Goal: Transaction & Acquisition: Purchase product/service

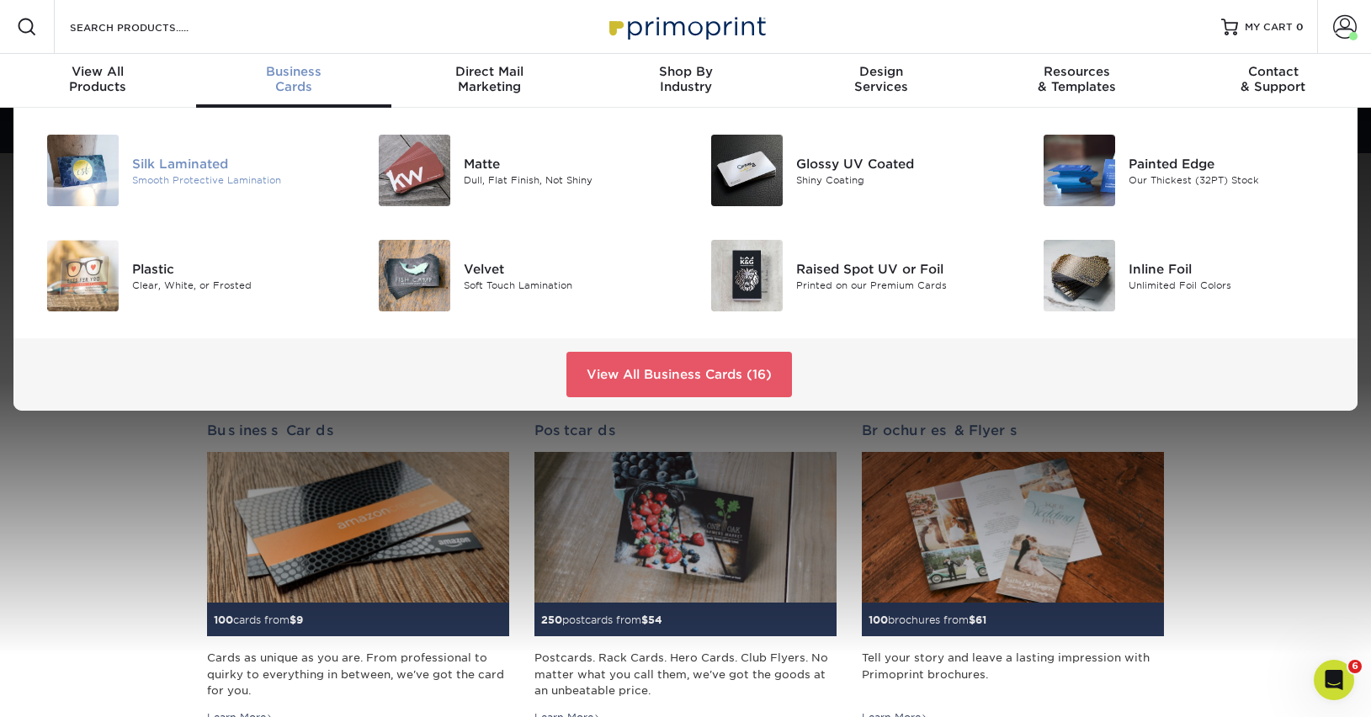
click at [113, 166] on img at bounding box center [83, 171] width 72 height 72
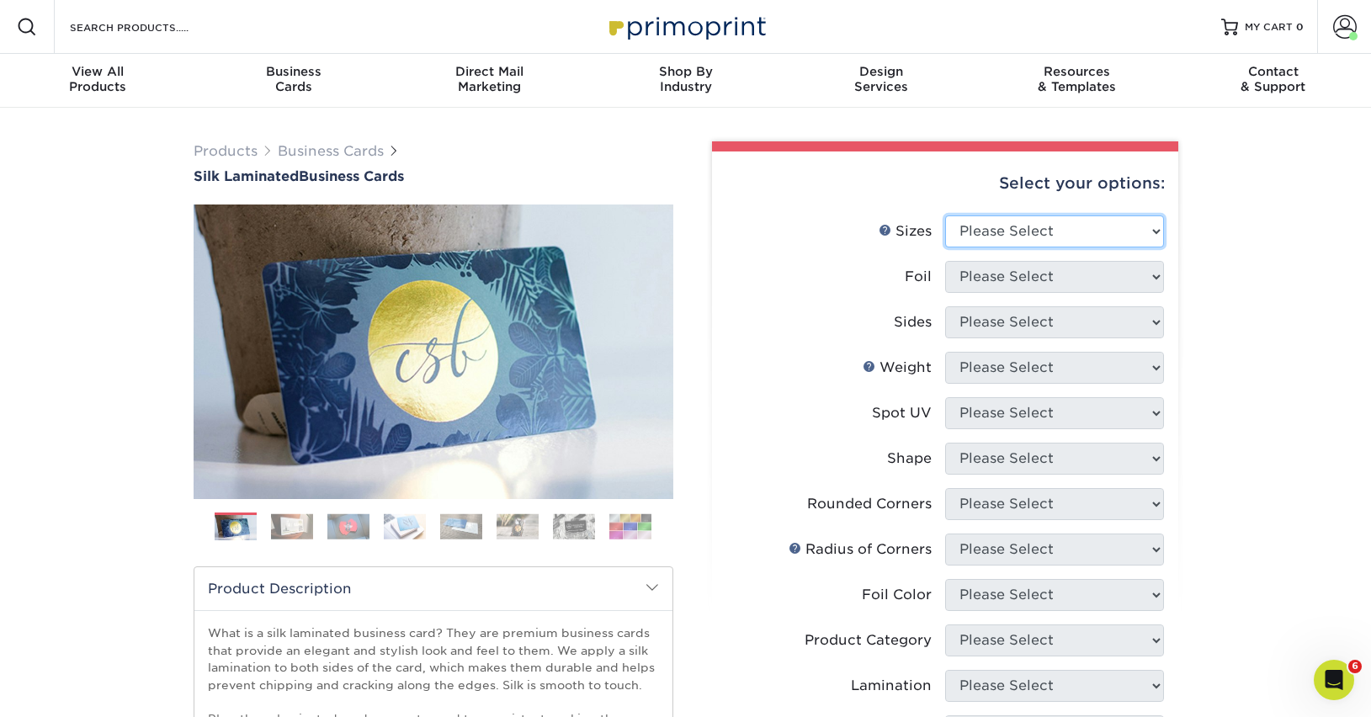
click at [1017, 235] on select "Please Select 1.5" x 3.5" - Mini 1.75" x 3.5" - Mini 2" x 2" - Square 2" x 3" -…" at bounding box center [1054, 231] width 219 height 32
select select "2.00x3.50"
click at [945, 215] on select "Please Select 1.5" x 3.5" - Mini 1.75" x 3.5" - Mini 2" x 2" - Square 2" x 3" -…" at bounding box center [1054, 231] width 219 height 32
click at [1125, 274] on select "Please Select Yes No" at bounding box center [1054, 277] width 219 height 32
click at [945, 261] on select "Please Select Yes No" at bounding box center [1054, 277] width 219 height 32
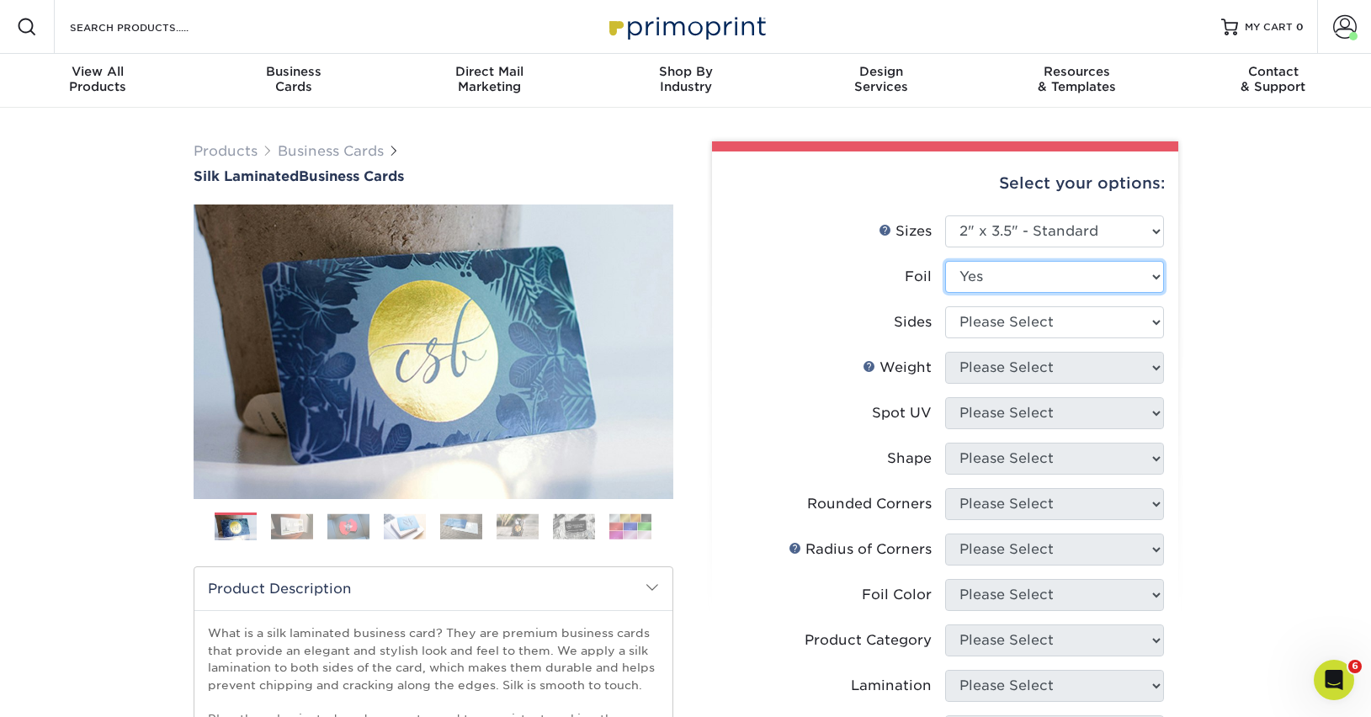
click at [1104, 276] on select "Please Select Yes No" at bounding box center [1054, 277] width 219 height 32
select select "0"
click at [945, 261] on select "Please Select Yes No" at bounding box center [1054, 277] width 219 height 32
click at [1087, 321] on select "Please Select Print Both Sides Print Front Only" at bounding box center [1054, 322] width 219 height 32
select select "13abbda7-1d64-4f25-8bb2-c179b224825d"
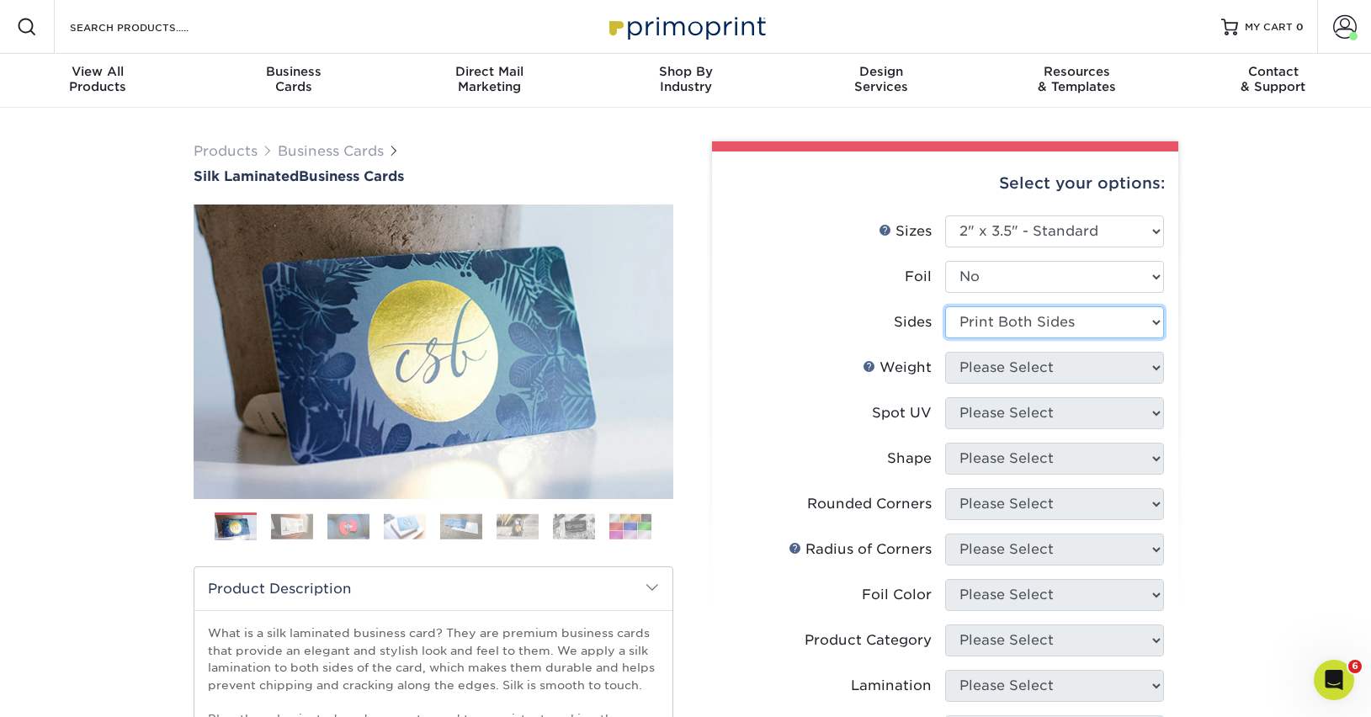
click at [945, 306] on select "Please Select Print Both Sides Print Front Only" at bounding box center [1054, 322] width 219 height 32
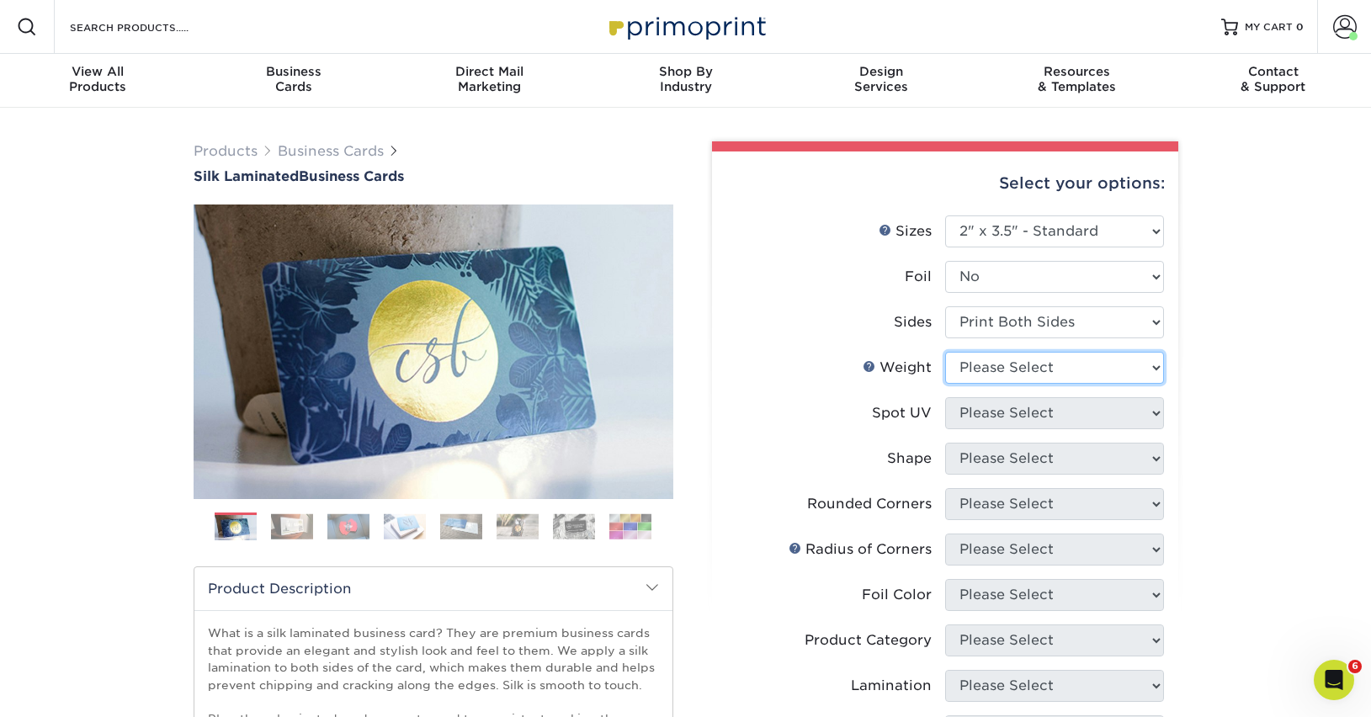
click at [1048, 376] on select "Please Select 16PT" at bounding box center [1054, 368] width 219 height 32
select select "16PT"
click at [945, 352] on select "Please Select 16PT" at bounding box center [1054, 368] width 219 height 32
click at [1030, 406] on select "Please Select No Spot UV Front and Back (Both Sides) Front Only Back Only" at bounding box center [1054, 413] width 219 height 32
select select "2"
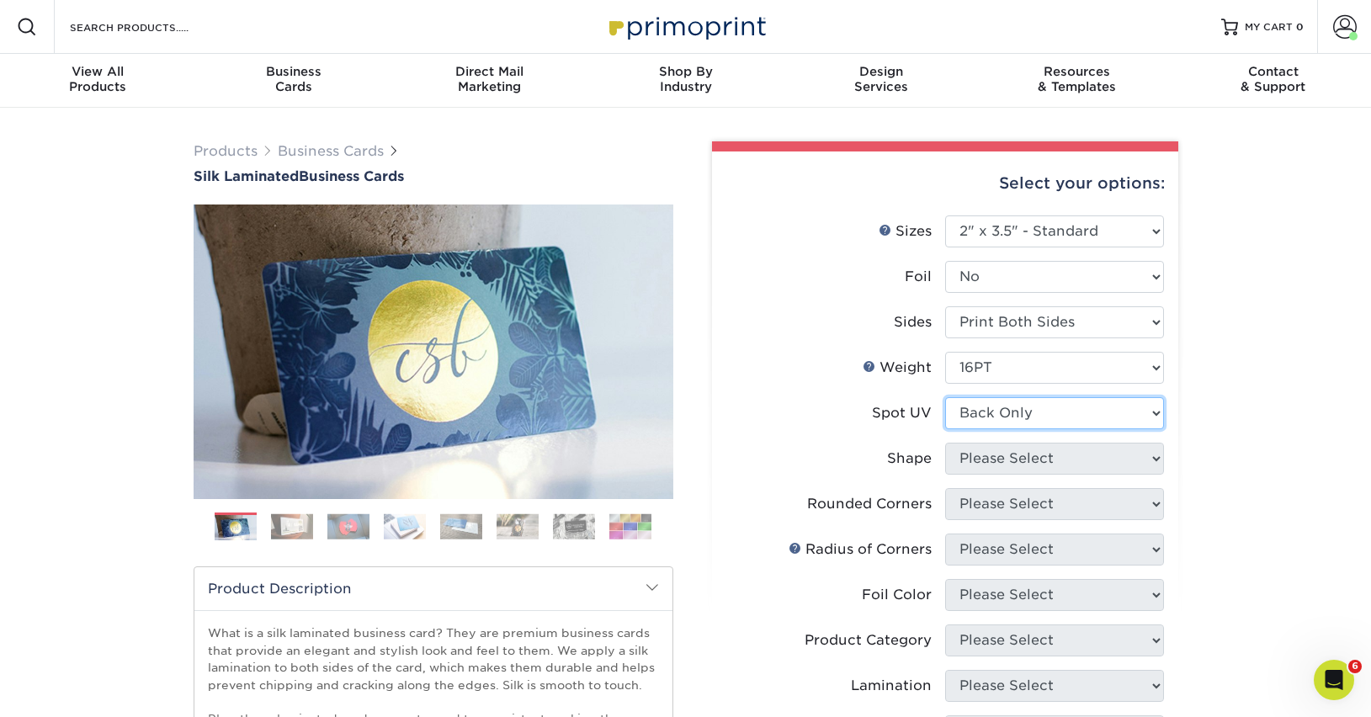
click at [945, 397] on select "Please Select No Spot UV Front and Back (Both Sides) Front Only Back Only" at bounding box center [1054, 413] width 219 height 32
click at [1029, 460] on select "Please Select Standard" at bounding box center [1054, 459] width 219 height 32
select select "standard"
click at [945, 443] on select "Please Select Standard" at bounding box center [1054, 459] width 219 height 32
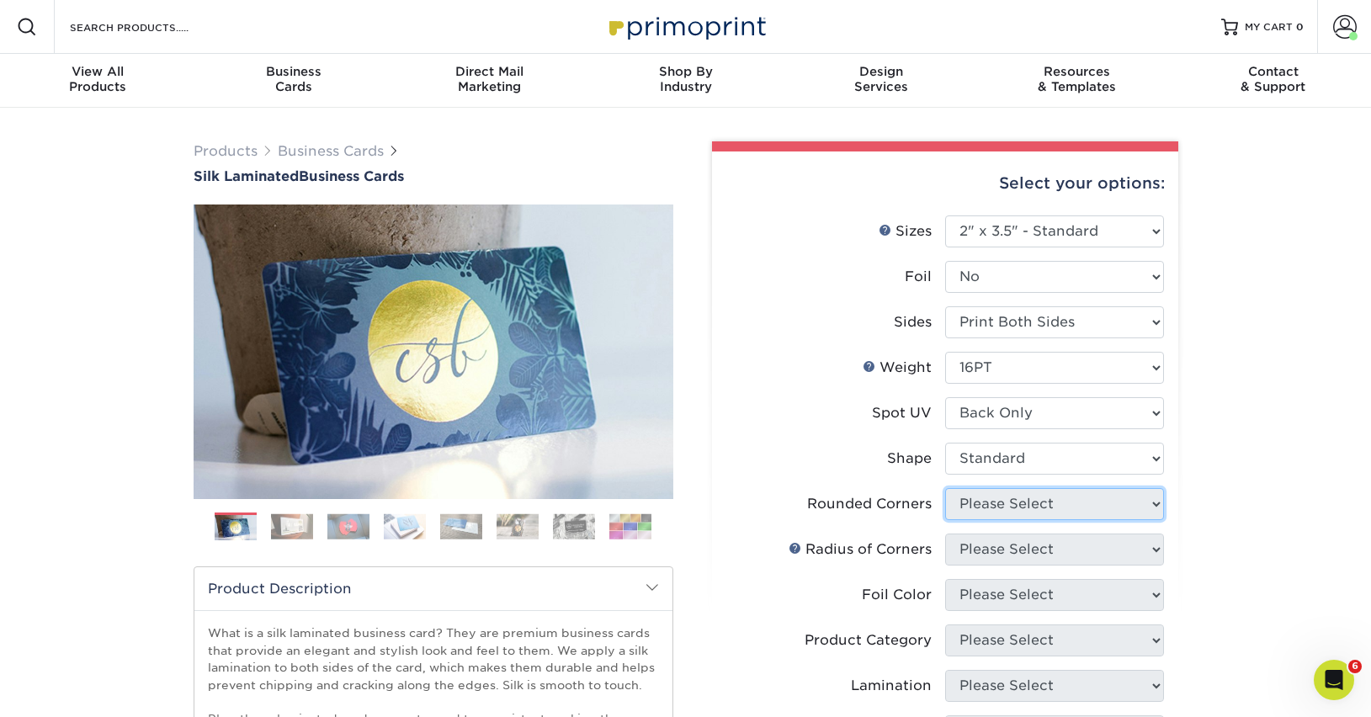
click at [1015, 498] on select "Please Select Yes - Round 2 Corners Yes - Round 4 Corners No" at bounding box center [1054, 504] width 219 height 32
select select "0"
click at [945, 488] on select "Please Select Yes - Round 2 Corners Yes - Round 4 Corners No" at bounding box center [1054, 504] width 219 height 32
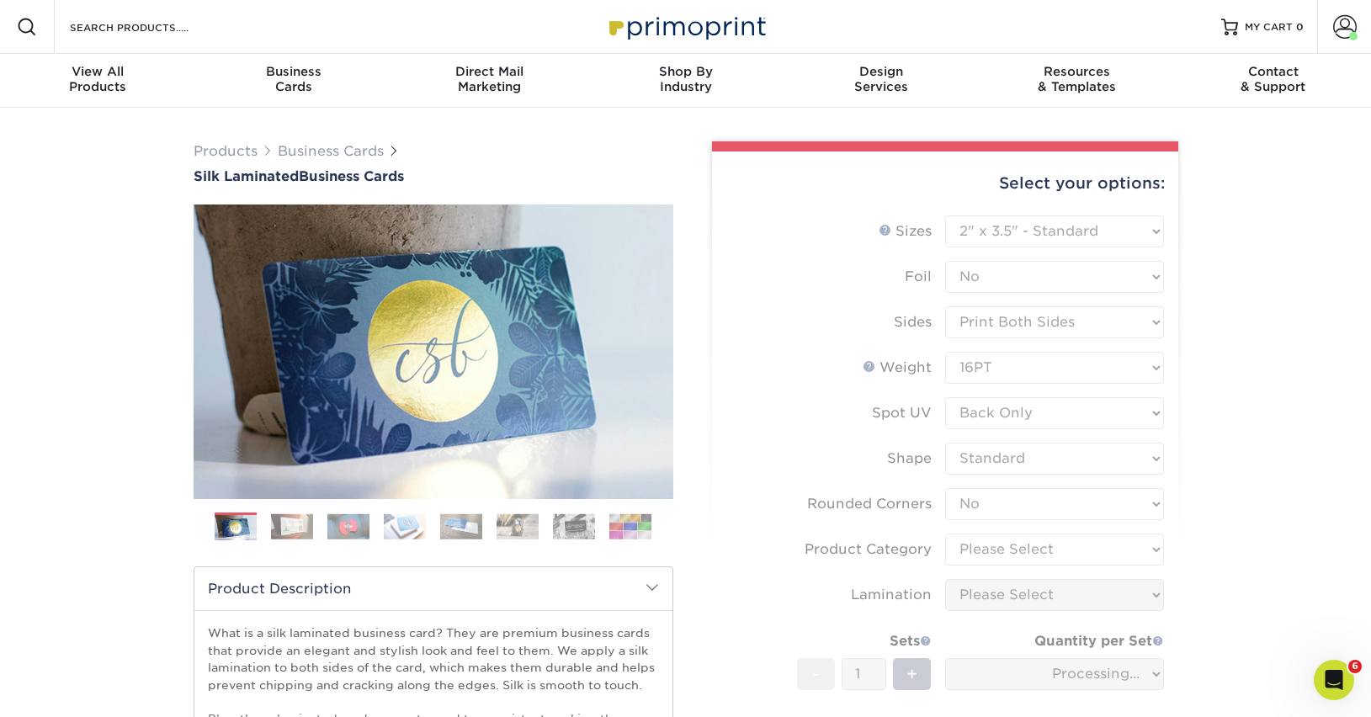
click at [1048, 550] on form "Sizes Help Sizes Please Select 1.5" x 3.5" - Mini 1.75" x 3.5" - Mini 2" x 2" -…" at bounding box center [945, 517] width 439 height 605
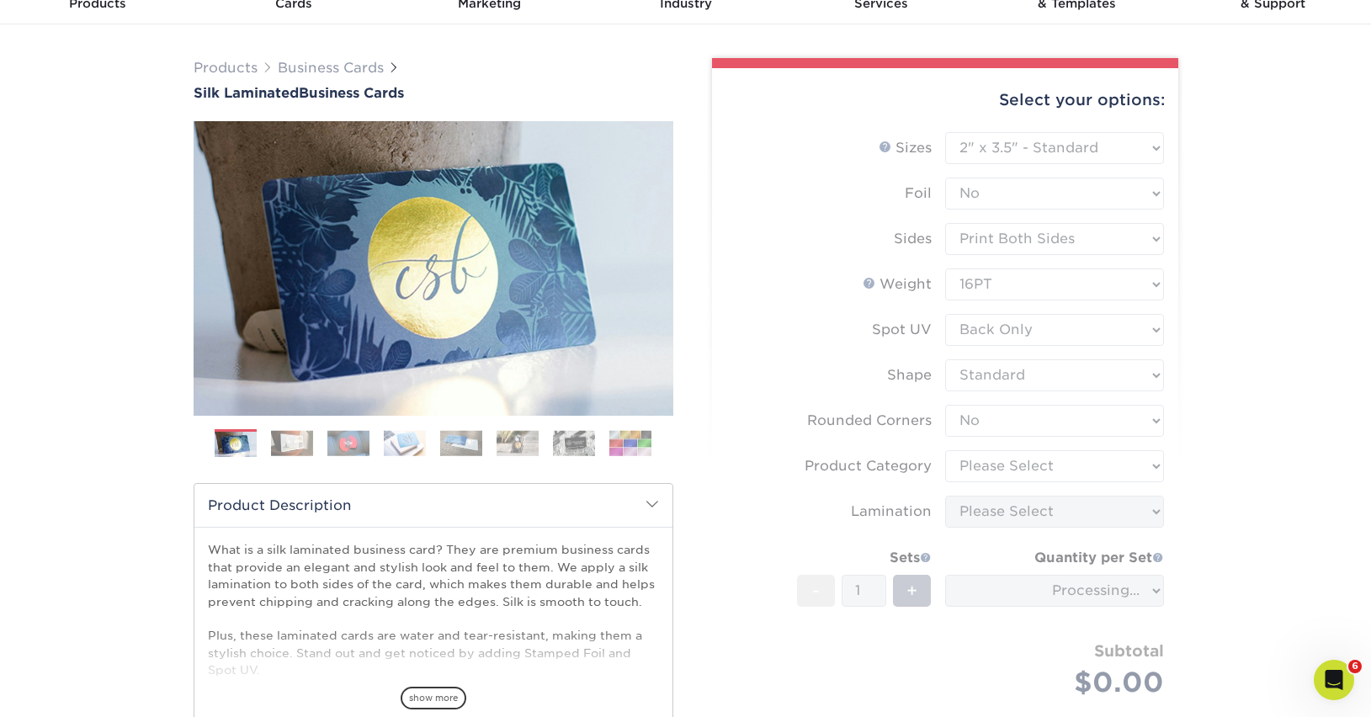
scroll to position [84, 0]
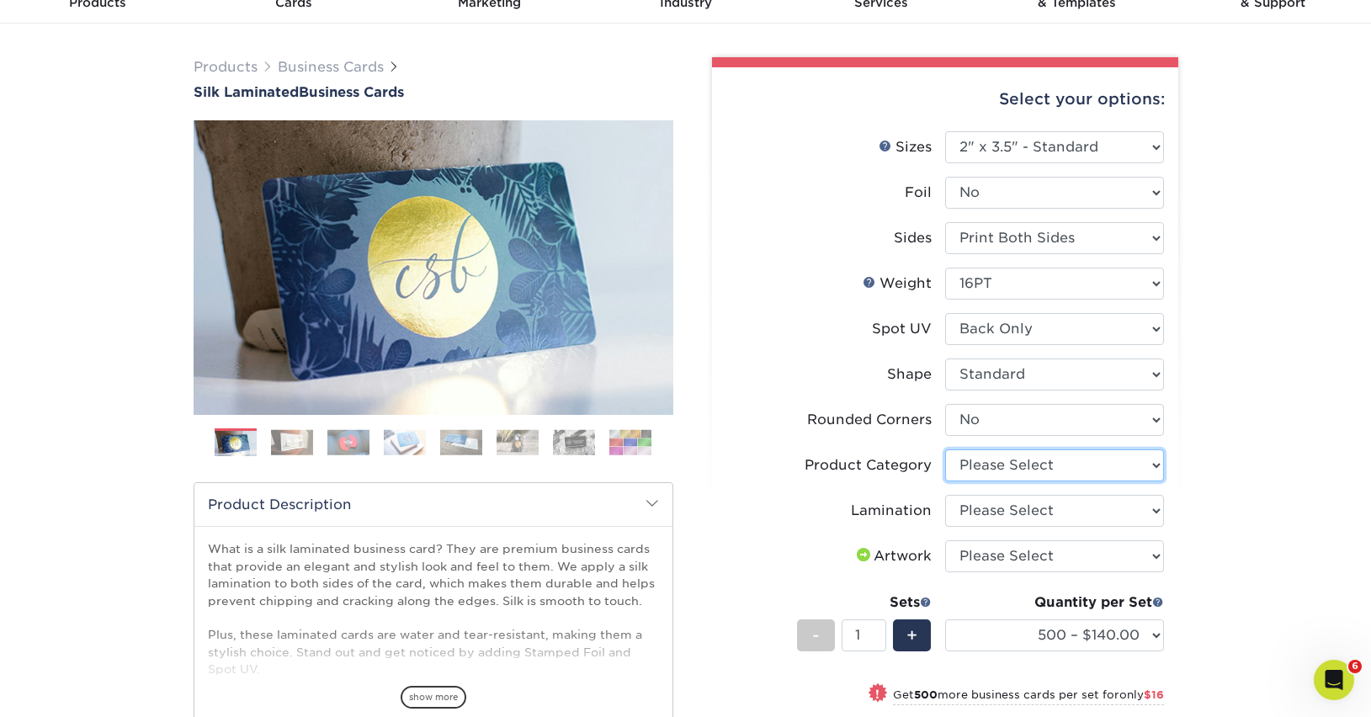
click at [1106, 458] on select "Please Select Business Cards" at bounding box center [1054, 465] width 219 height 32
select select "3b5148f1-0588-4f88-a218-97bcfdce65c1"
click at [945, 449] on select "Please Select Business Cards" at bounding box center [1054, 465] width 219 height 32
click at [1064, 526] on li "Lamination Please Select Silk" at bounding box center [945, 517] width 438 height 45
click at [1061, 512] on select "Please Select Silk" at bounding box center [1054, 511] width 219 height 32
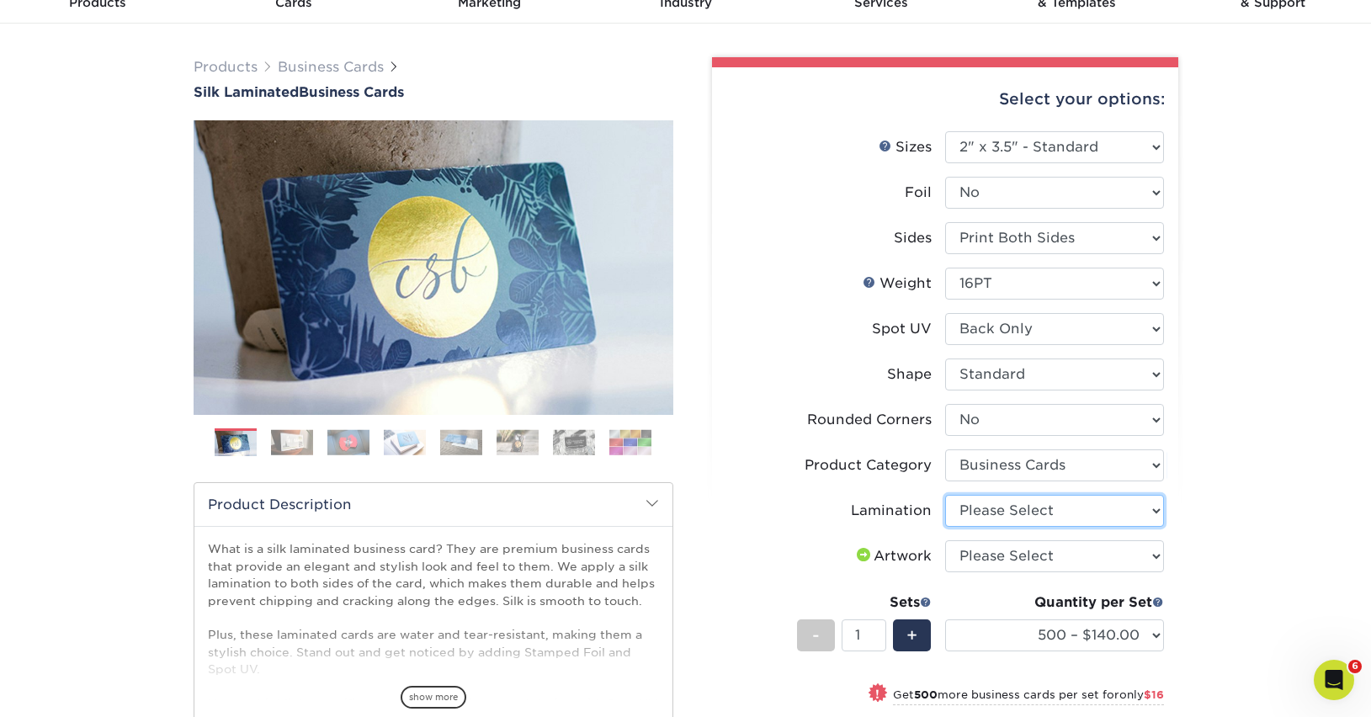
select select "ccacb42f-45f7-42d3-bbd3-7c8421cf37f0"
click at [945, 495] on select "Please Select Silk" at bounding box center [1054, 511] width 219 height 32
click at [1102, 548] on select "Please Select I will upload files I need a design - $100" at bounding box center [1054, 556] width 219 height 32
select select "upload"
click at [945, 540] on select "Please Select I will upload files I need a design - $100" at bounding box center [1054, 556] width 219 height 32
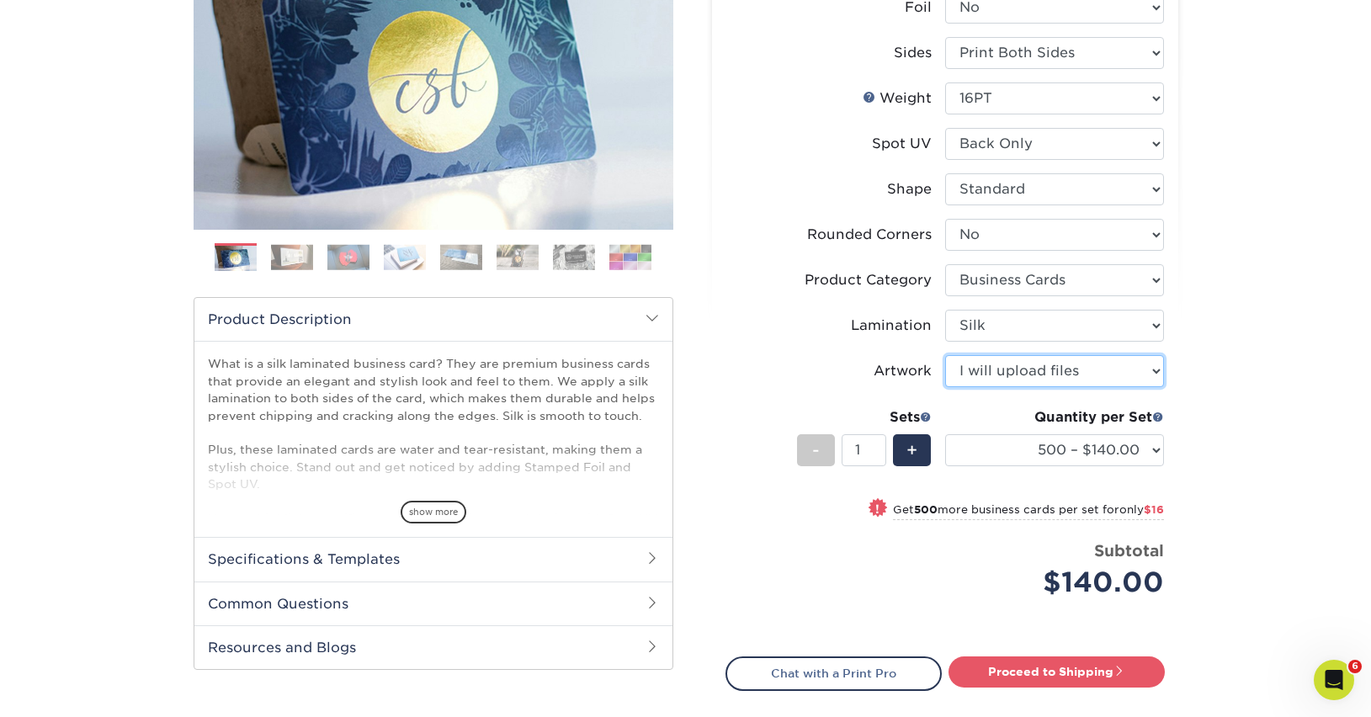
scroll to position [270, 0]
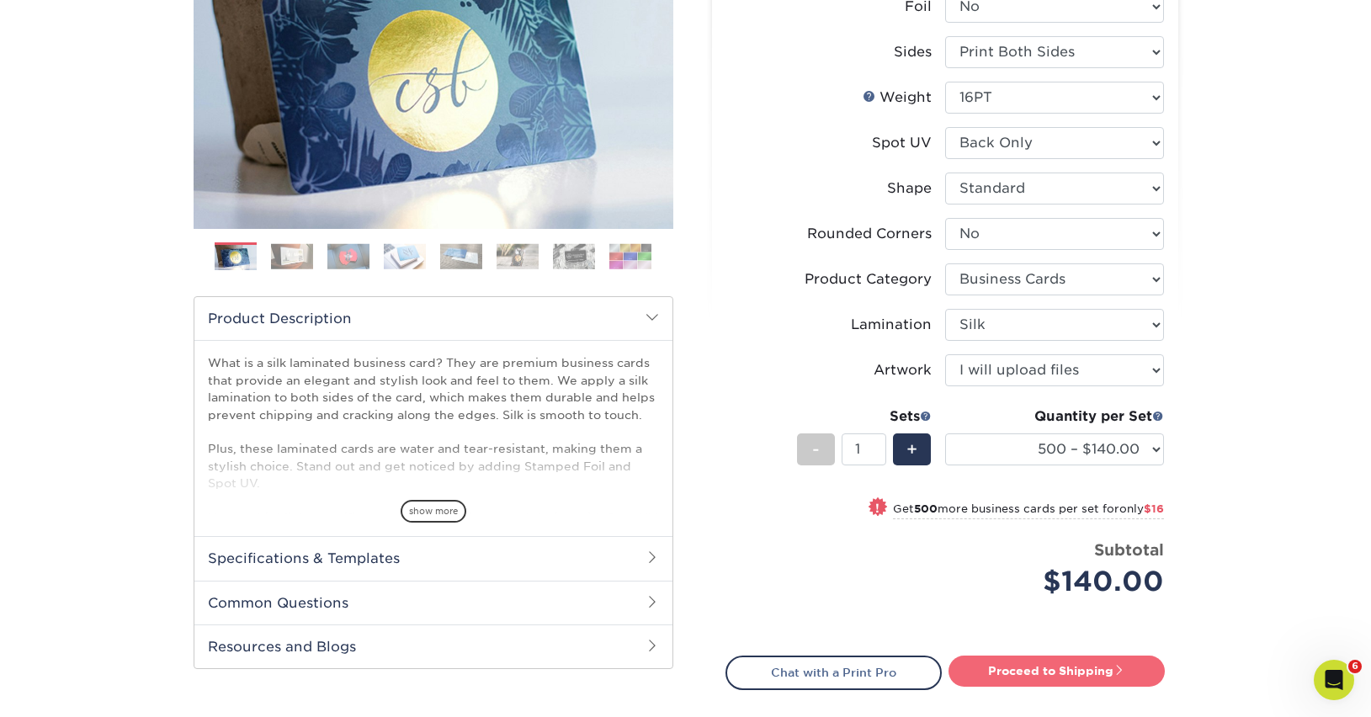
click at [1027, 669] on link "Proceed to Shipping" at bounding box center [1057, 671] width 216 height 30
type input "Set 1"
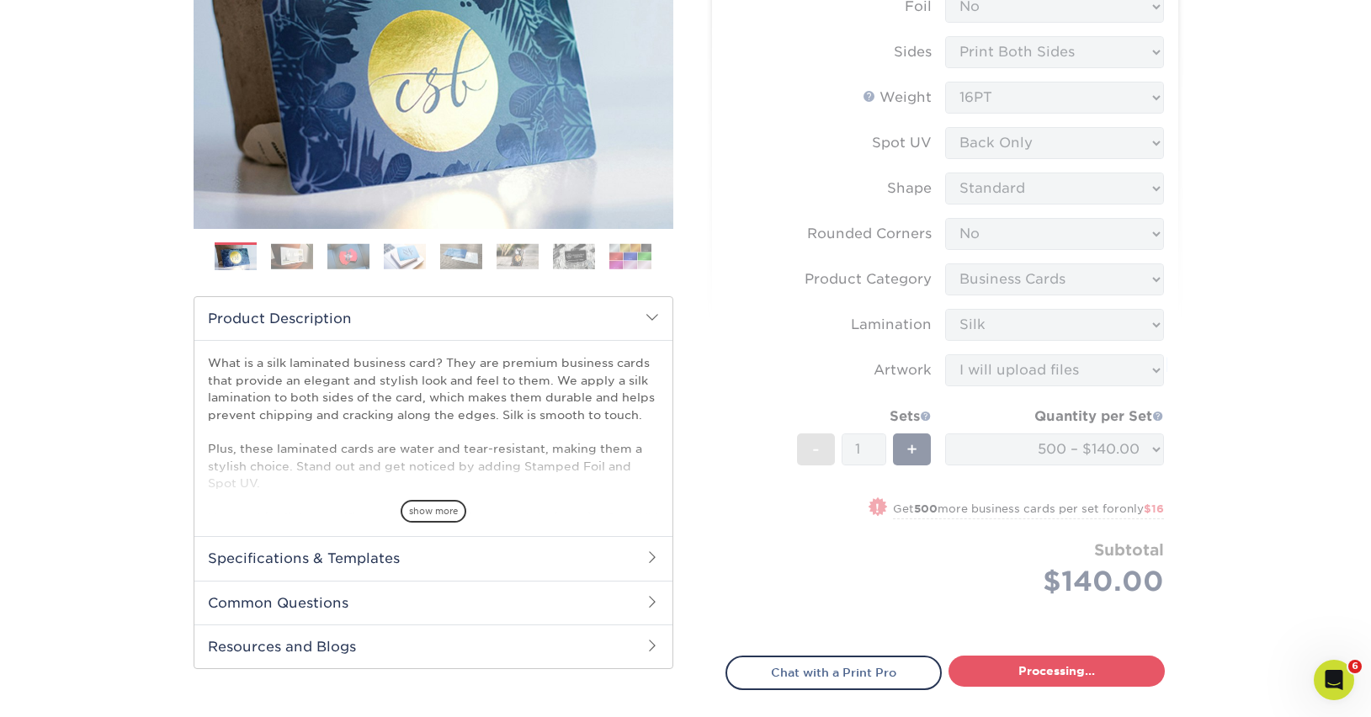
select select "e399a9eb-e8d1-49ae-b245-5a72cc745ce5"
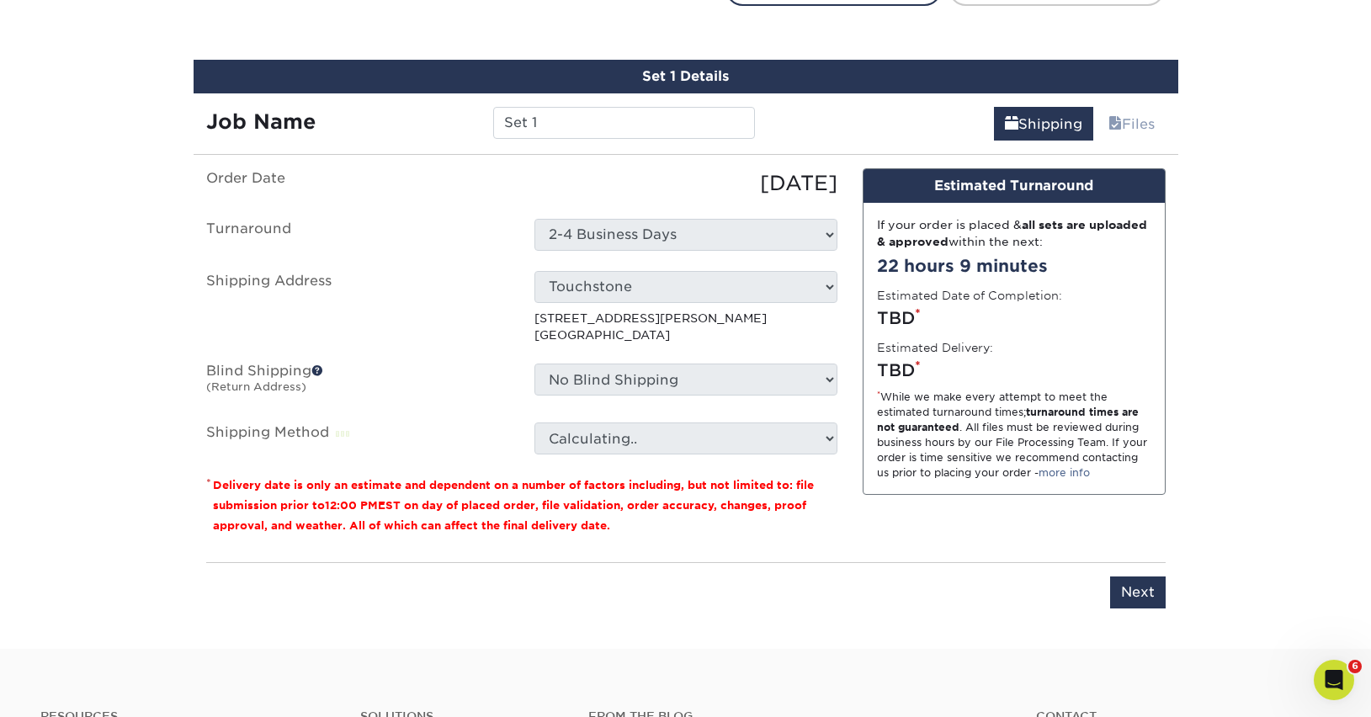
scroll to position [971, 0]
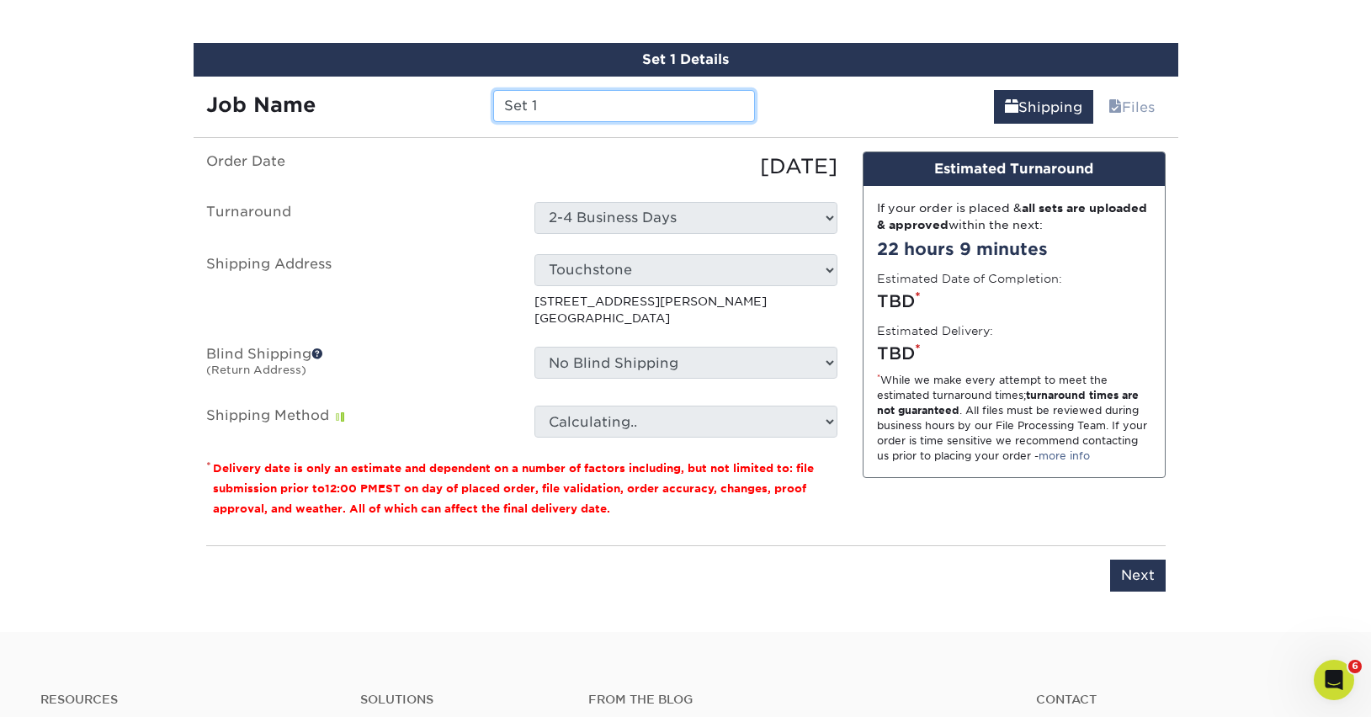
click at [556, 97] on input "Set 1" at bounding box center [624, 106] width 262 height 32
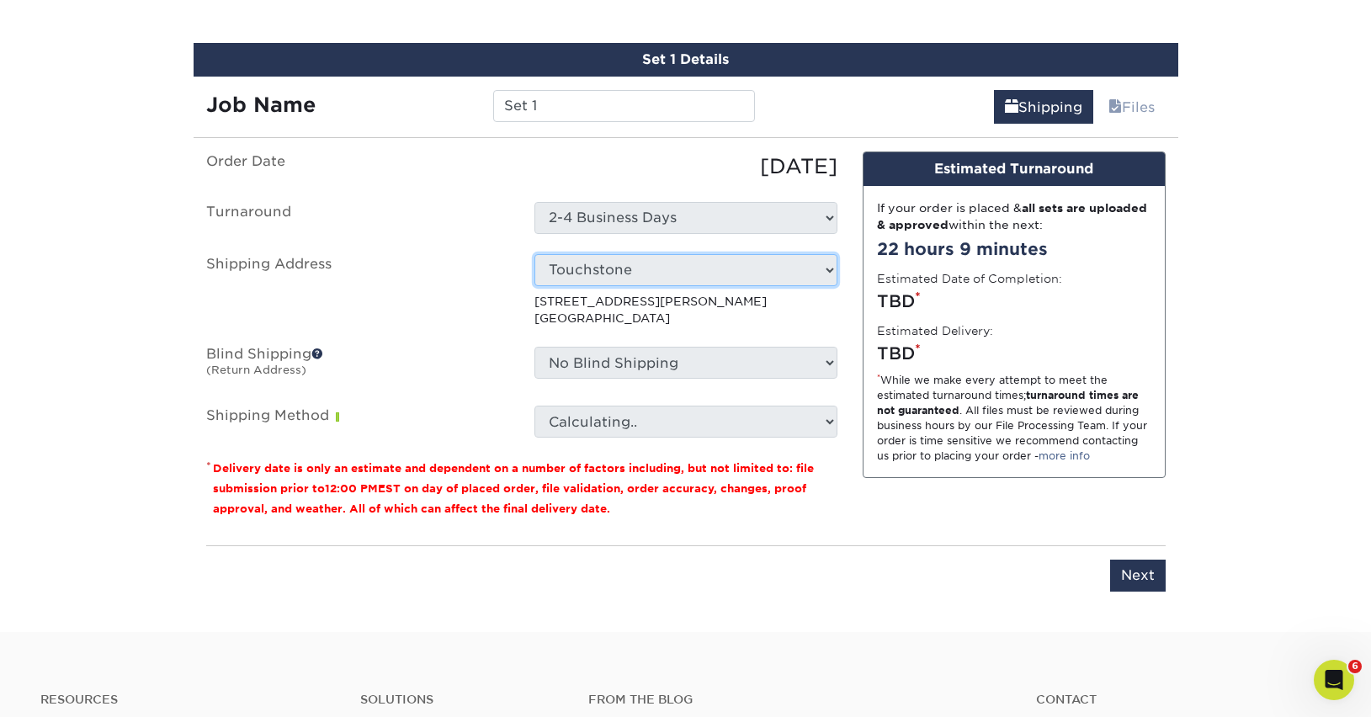
click at [710, 263] on select "Select One 822 Anthony St Cliffs of Id Diablo Rock Gym Diablo Rock Gym Dogpatch…" at bounding box center [686, 270] width 303 height 32
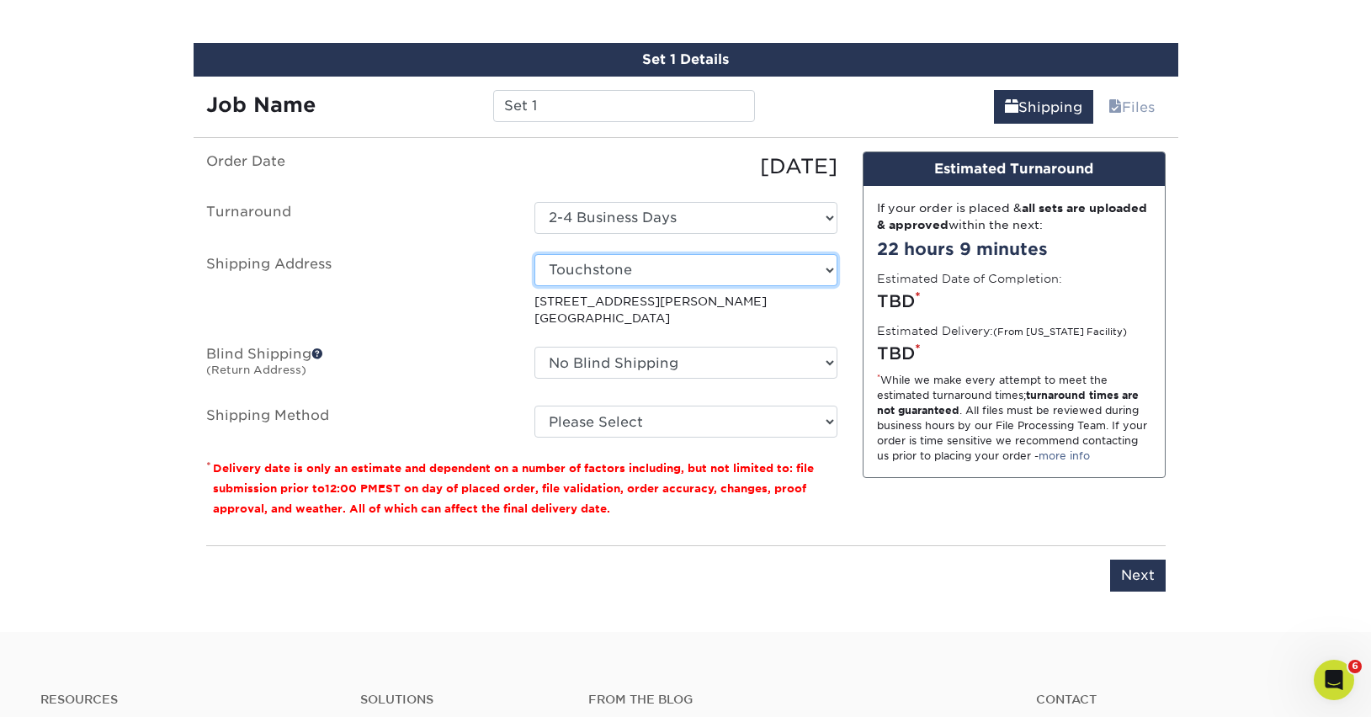
select select "46380"
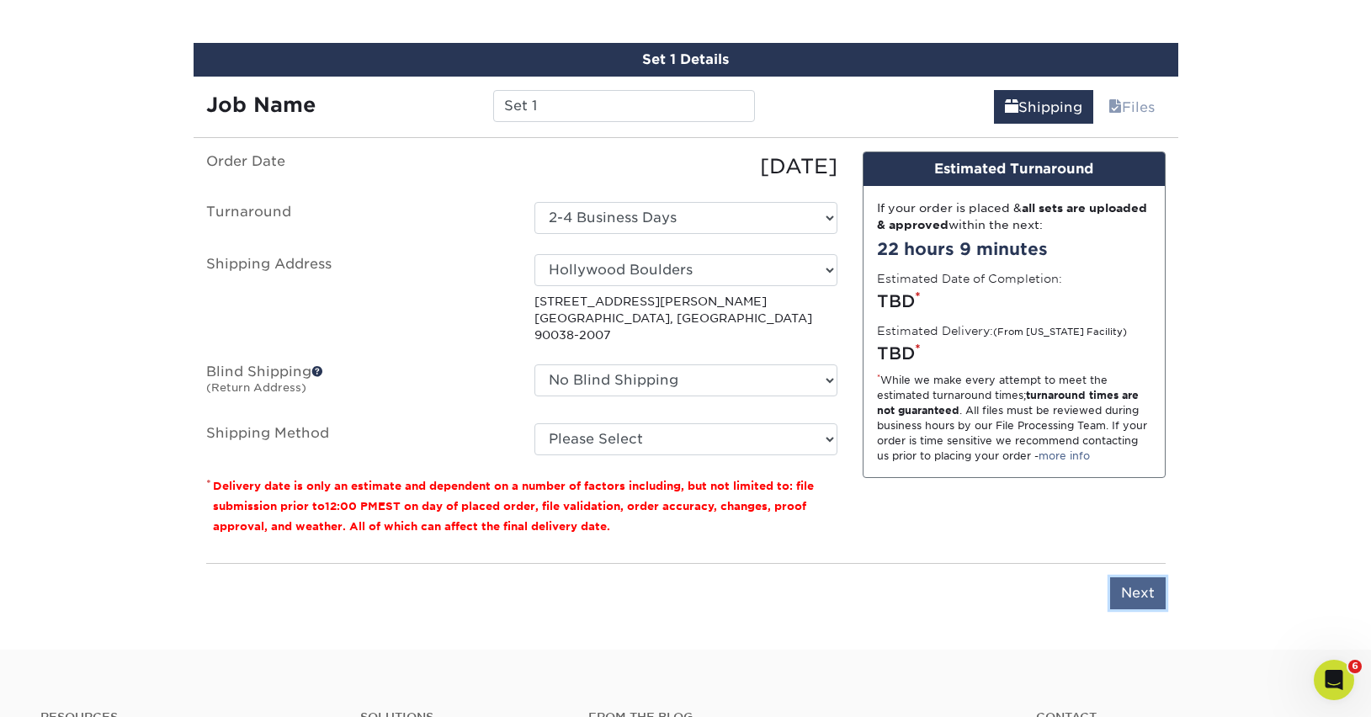
click at [1140, 577] on input "Next" at bounding box center [1138, 593] width 56 height 32
type input "Next"
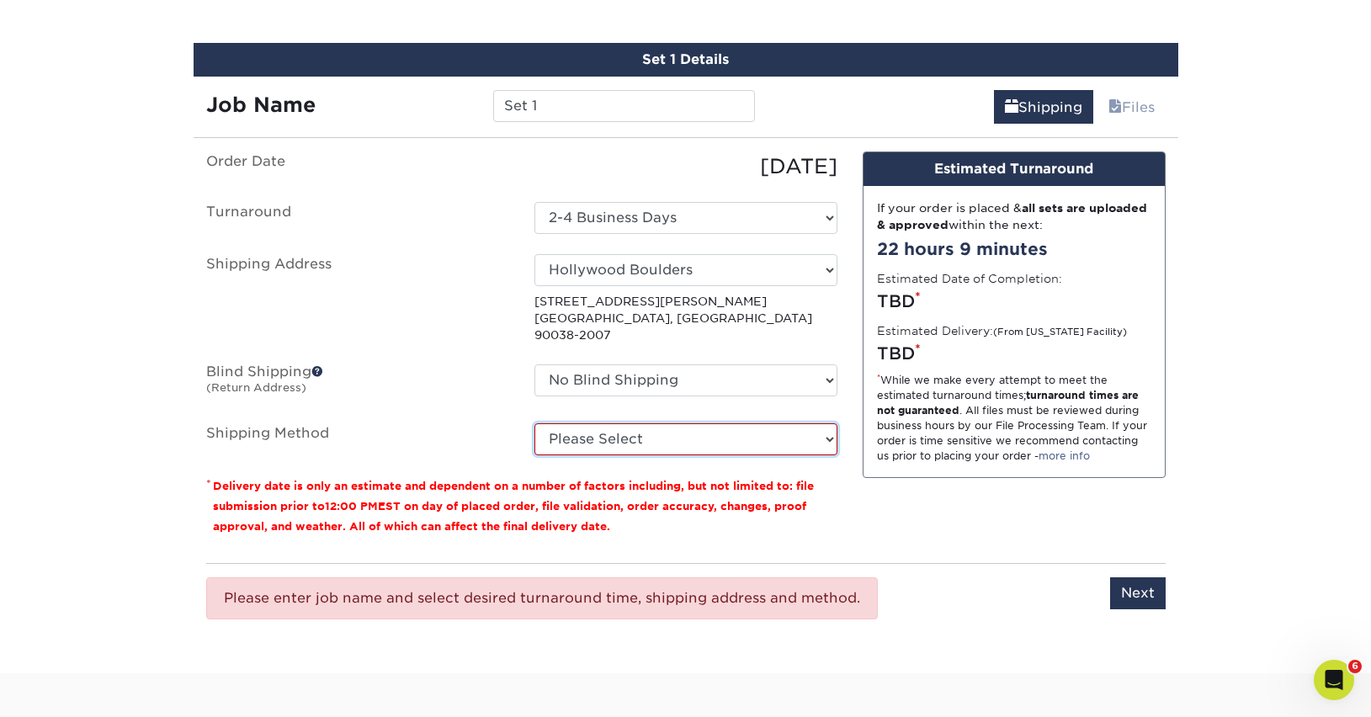
click at [620, 423] on select "Please Select Ground Shipping (+$8.96) 3 Day Shipping Service (+$15.34) 2 Day A…" at bounding box center [686, 439] width 303 height 32
select select "03"
click at [535, 423] on select "Please Select Ground Shipping (+$8.96) 3 Day Shipping Service (+$15.34) 2 Day A…" at bounding box center [686, 439] width 303 height 32
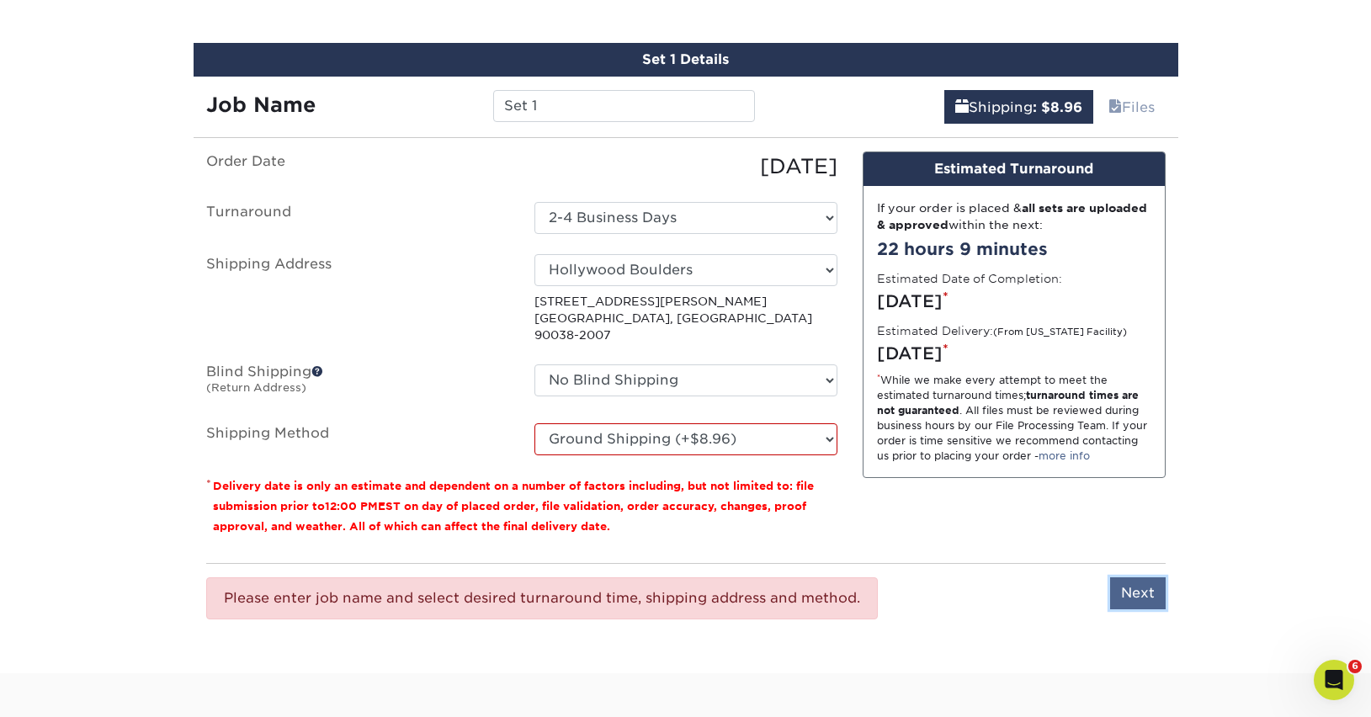
click at [1145, 577] on input "Next" at bounding box center [1138, 593] width 56 height 32
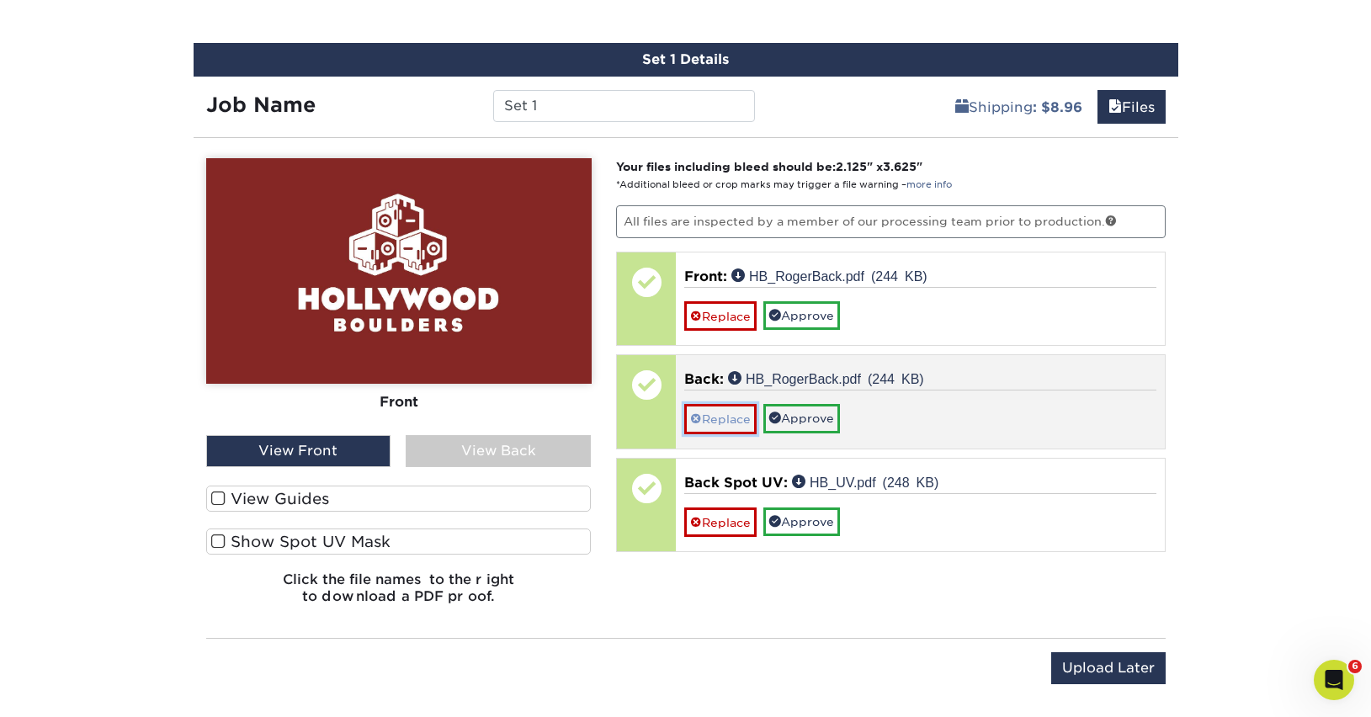
click at [714, 419] on link "Replace" at bounding box center [720, 418] width 72 height 29
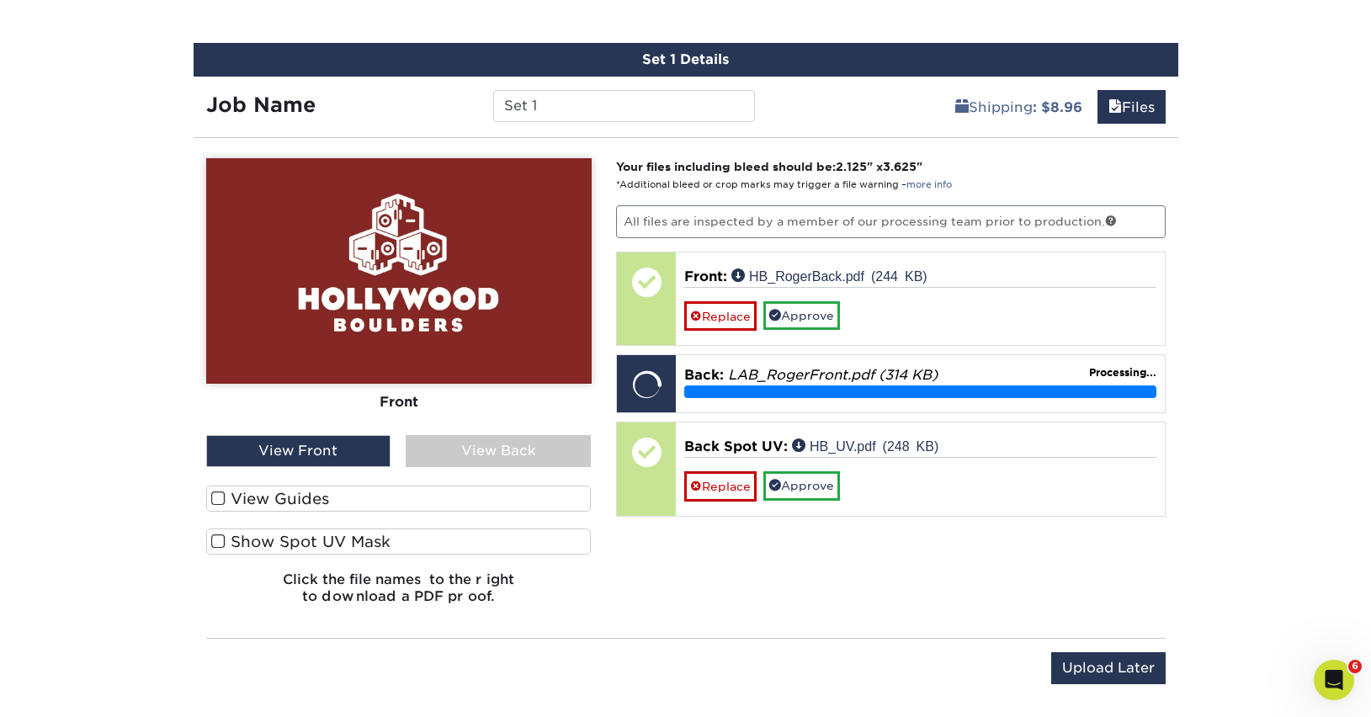
click at [217, 541] on span at bounding box center [218, 542] width 14 height 16
click at [0, 0] on input "Show Spot UV Mask" at bounding box center [0, 0] width 0 height 0
click at [566, 446] on div "View Back" at bounding box center [498, 451] width 185 height 32
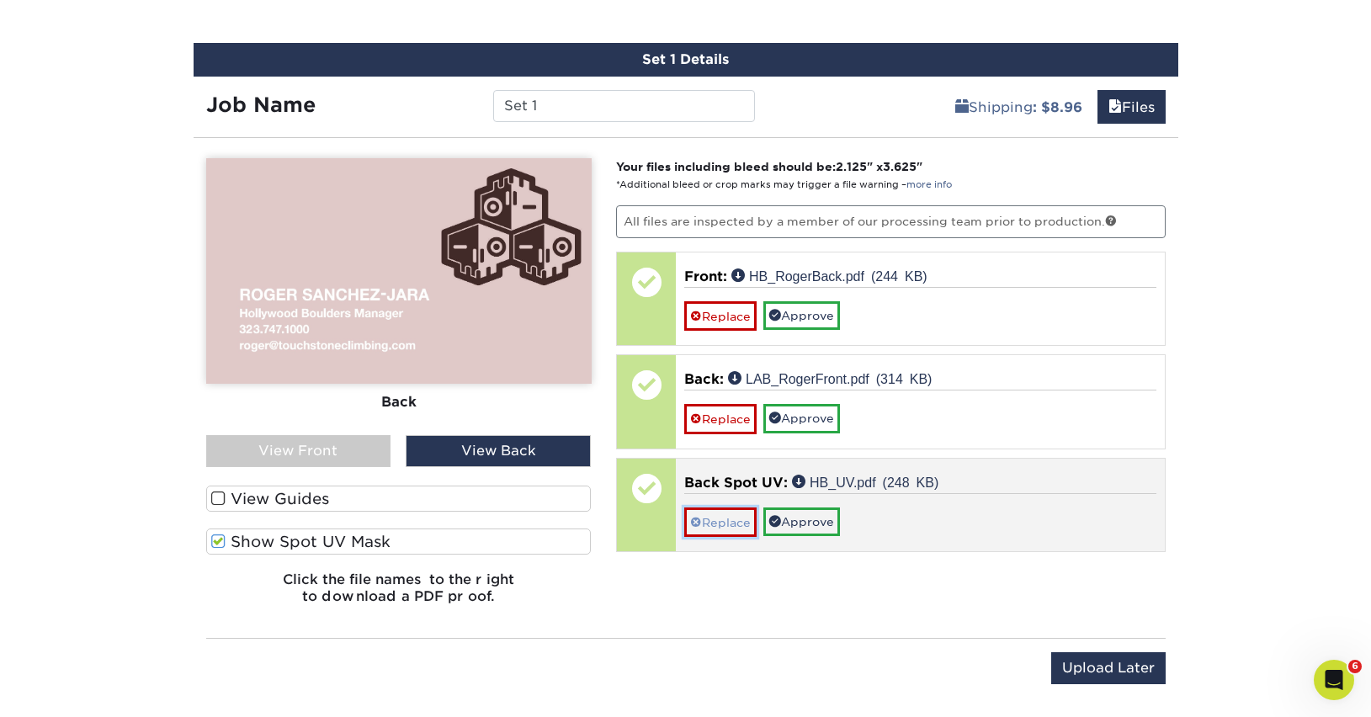
click at [717, 527] on link "Replace" at bounding box center [720, 522] width 72 height 29
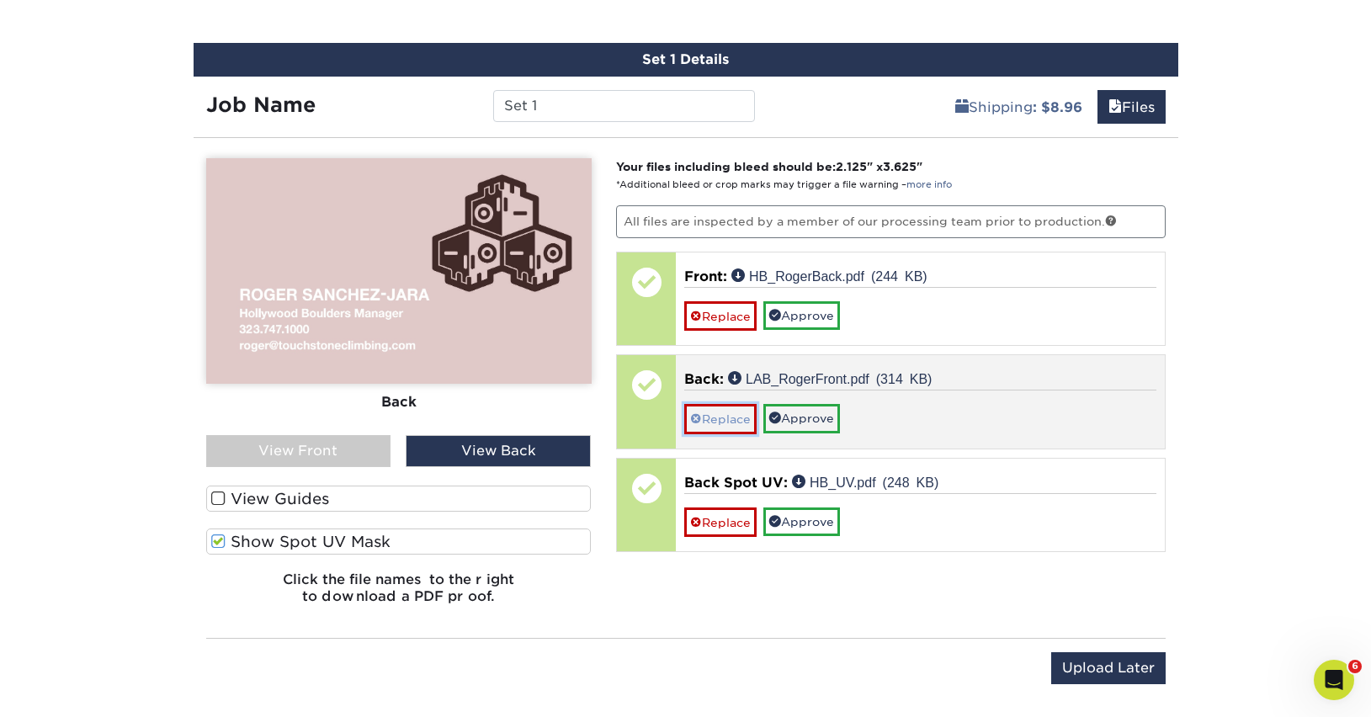
click at [705, 415] on link "Replace" at bounding box center [720, 418] width 72 height 29
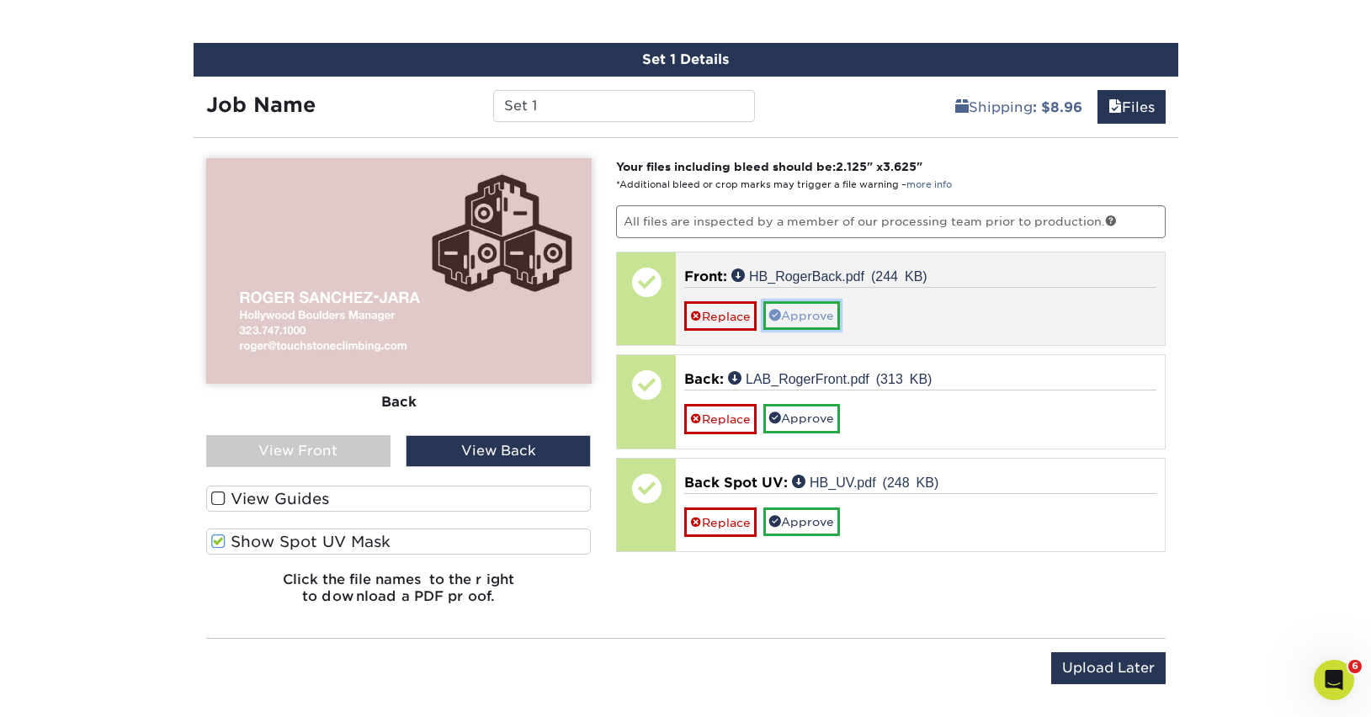
click at [794, 317] on link "Approve" at bounding box center [801, 315] width 77 height 29
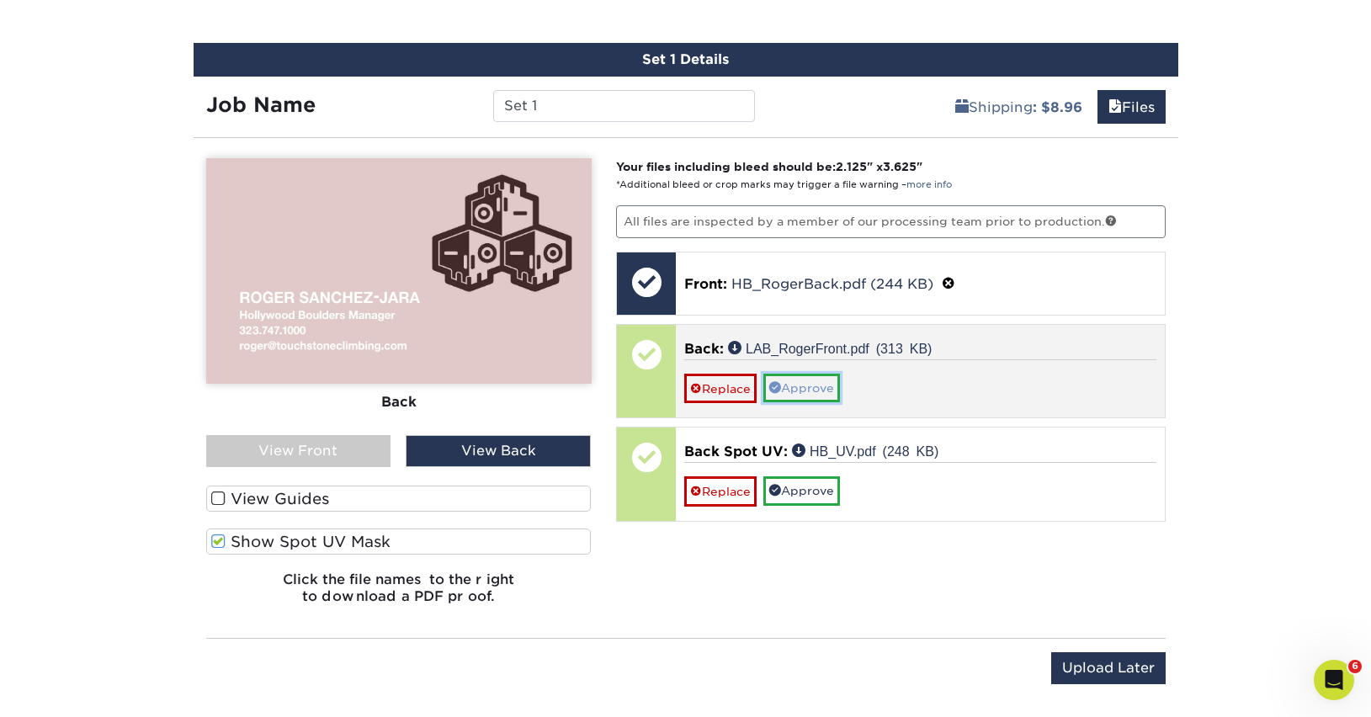
click at [806, 387] on link "Approve" at bounding box center [801, 388] width 77 height 29
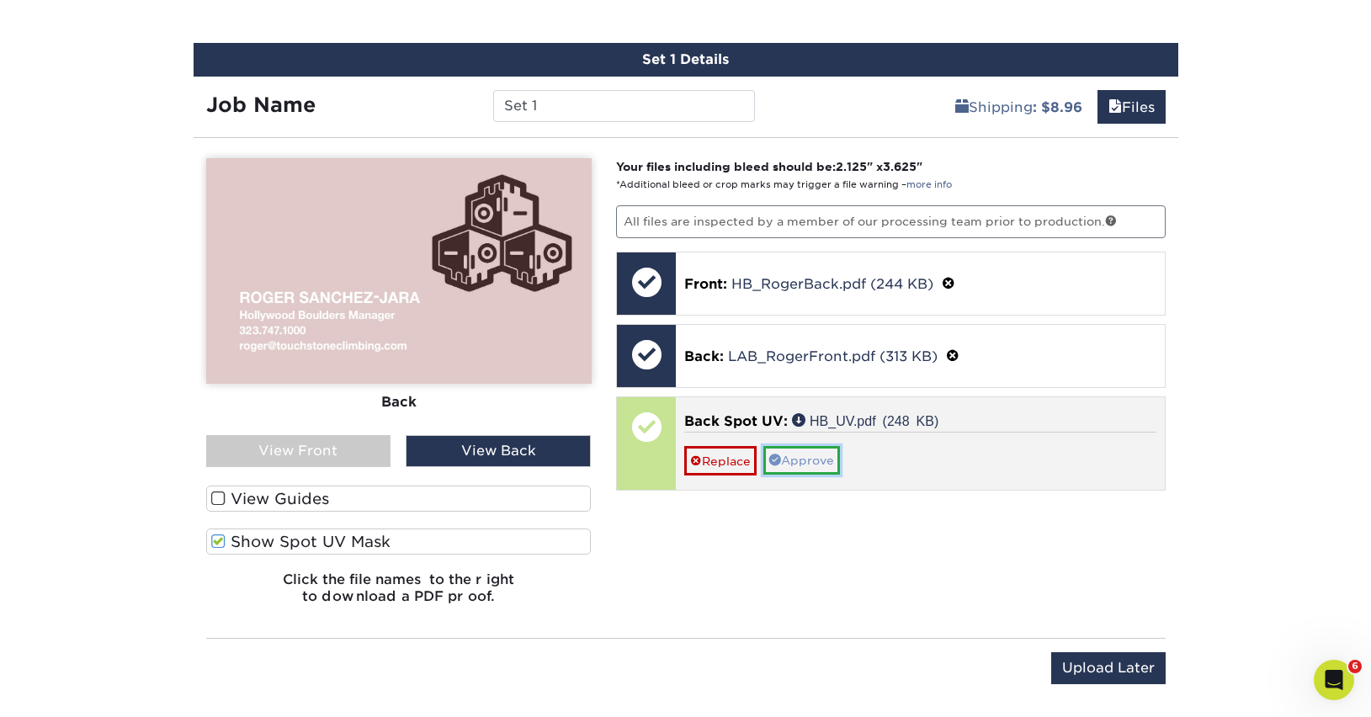
click at [806, 457] on link "Approve" at bounding box center [801, 460] width 77 height 29
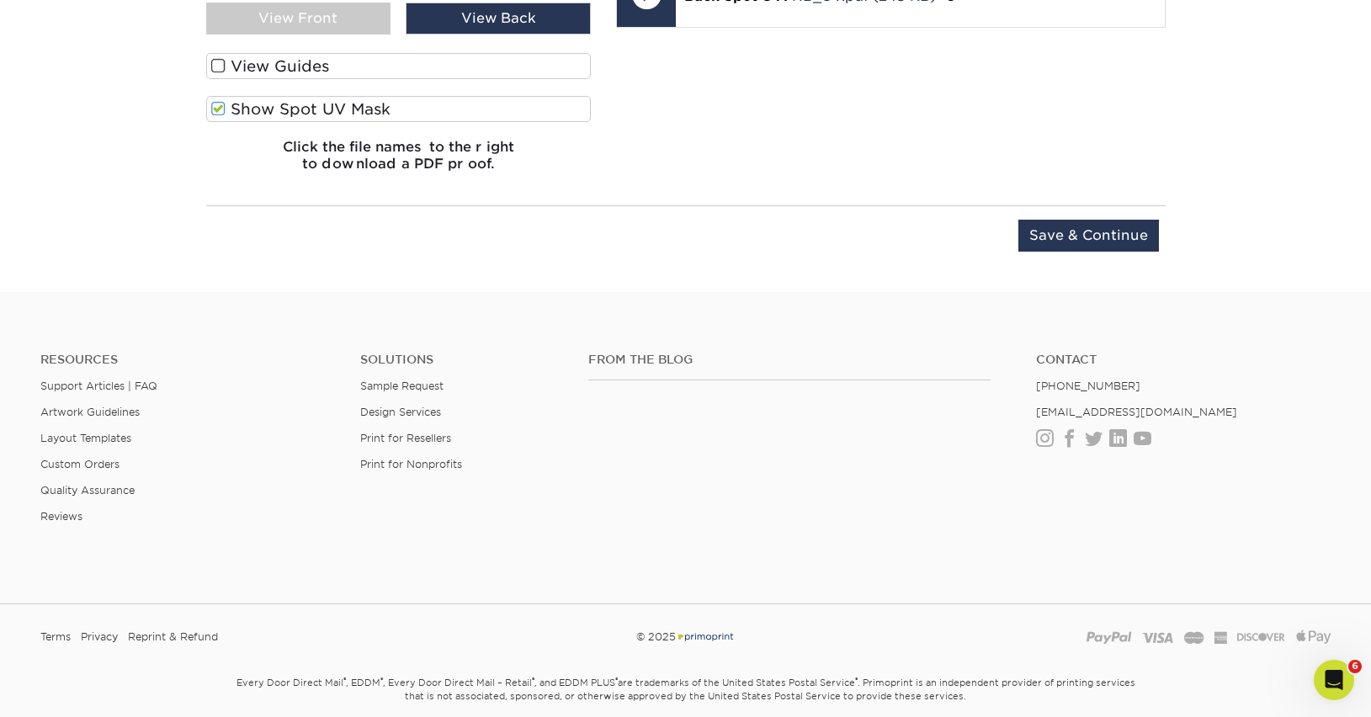
scroll to position [1433, 0]
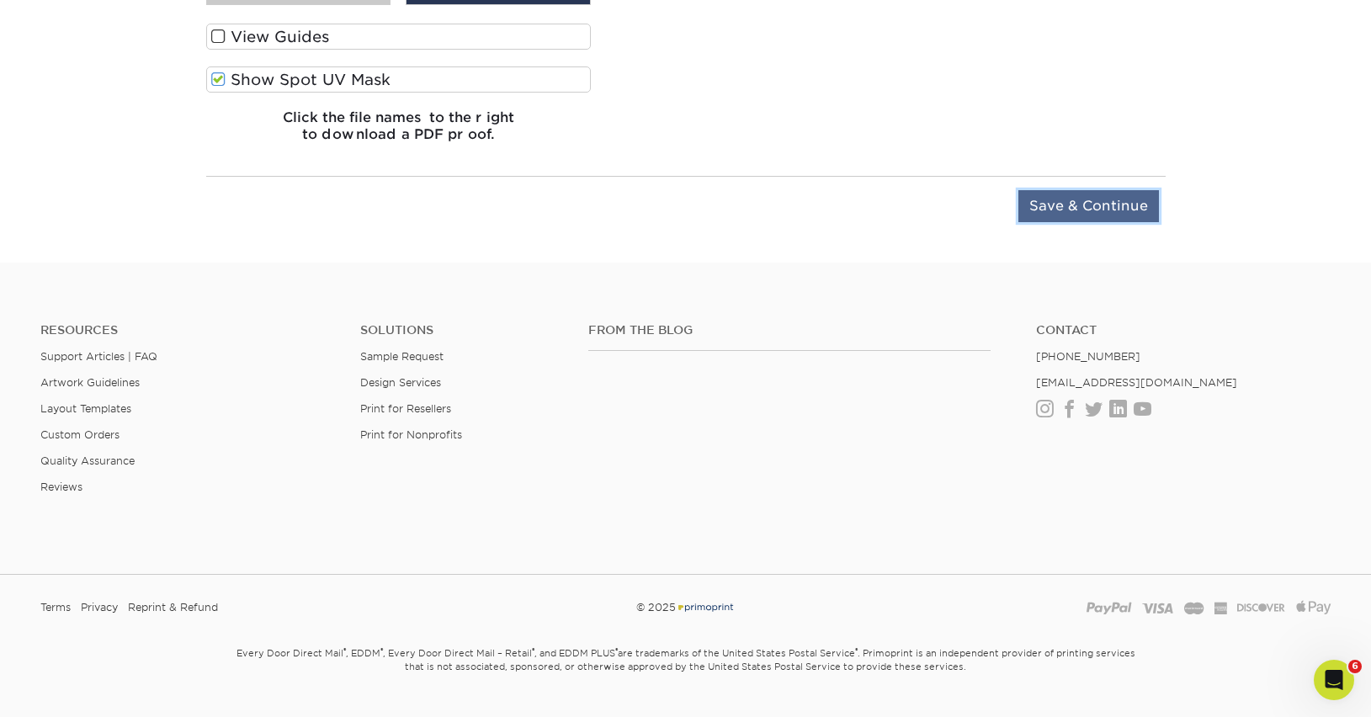
click at [1081, 203] on input "Save & Continue" at bounding box center [1088, 206] width 141 height 32
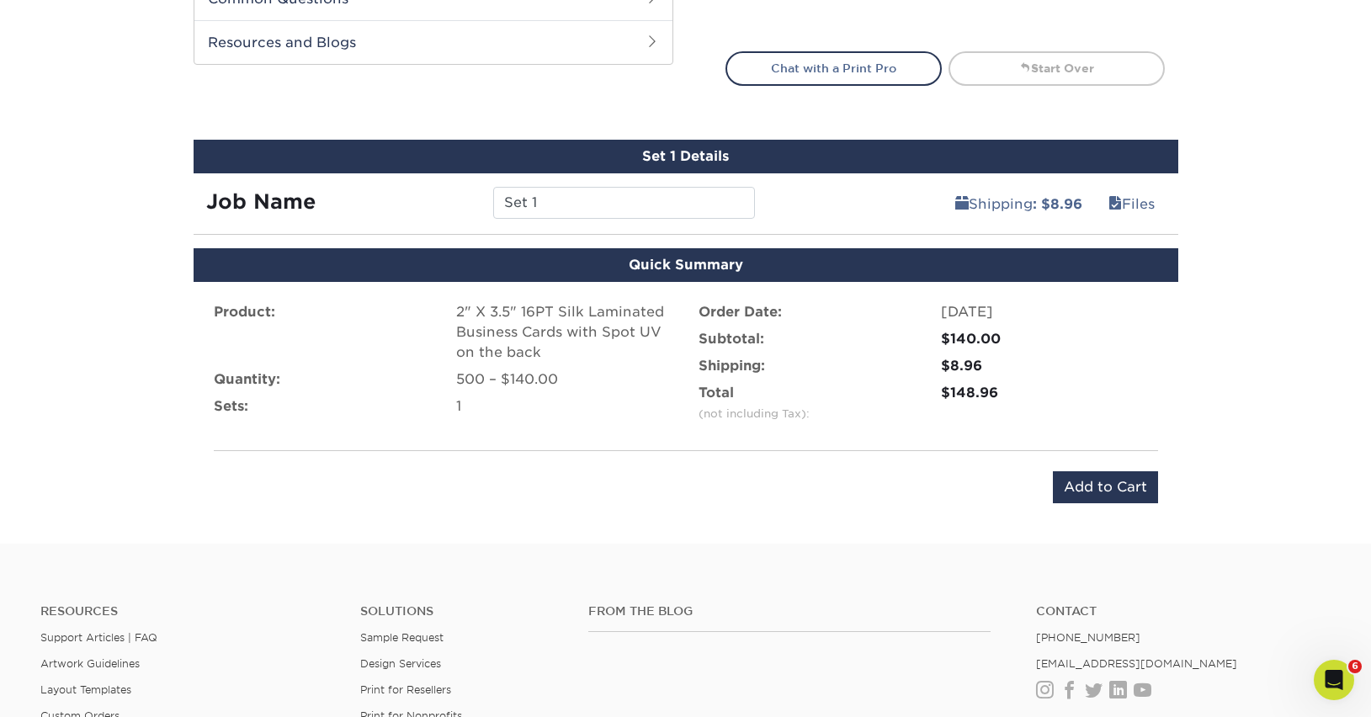
scroll to position [860, 0]
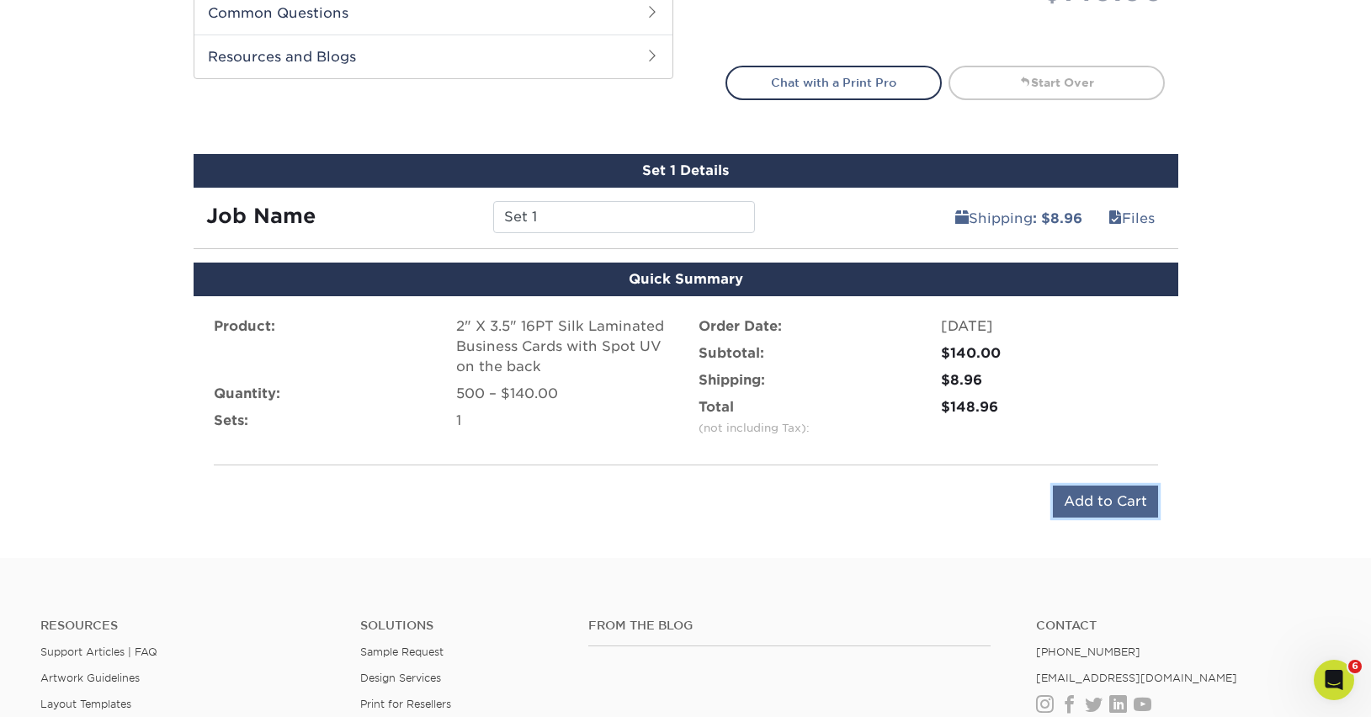
click at [1095, 503] on input "Add to Cart" at bounding box center [1105, 502] width 105 height 32
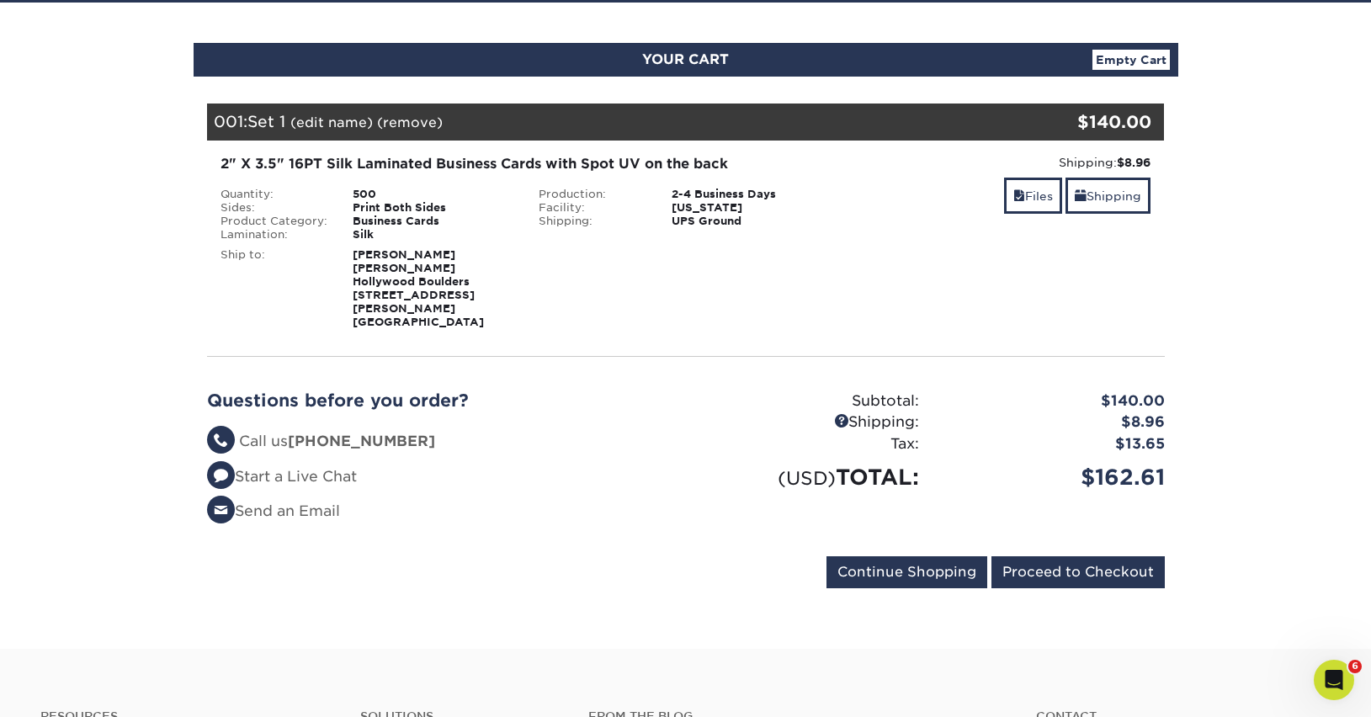
scroll to position [162, 0]
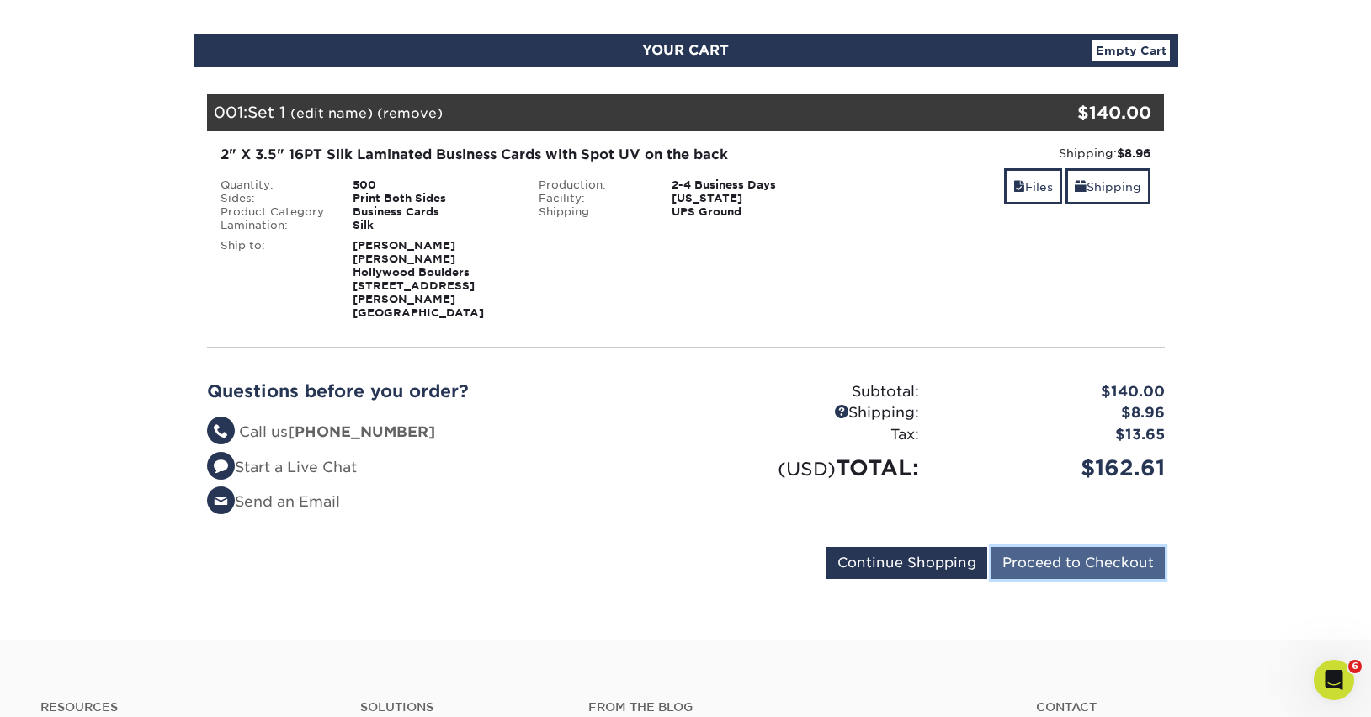
click at [1107, 547] on input "Proceed to Checkout" at bounding box center [1078, 563] width 173 height 32
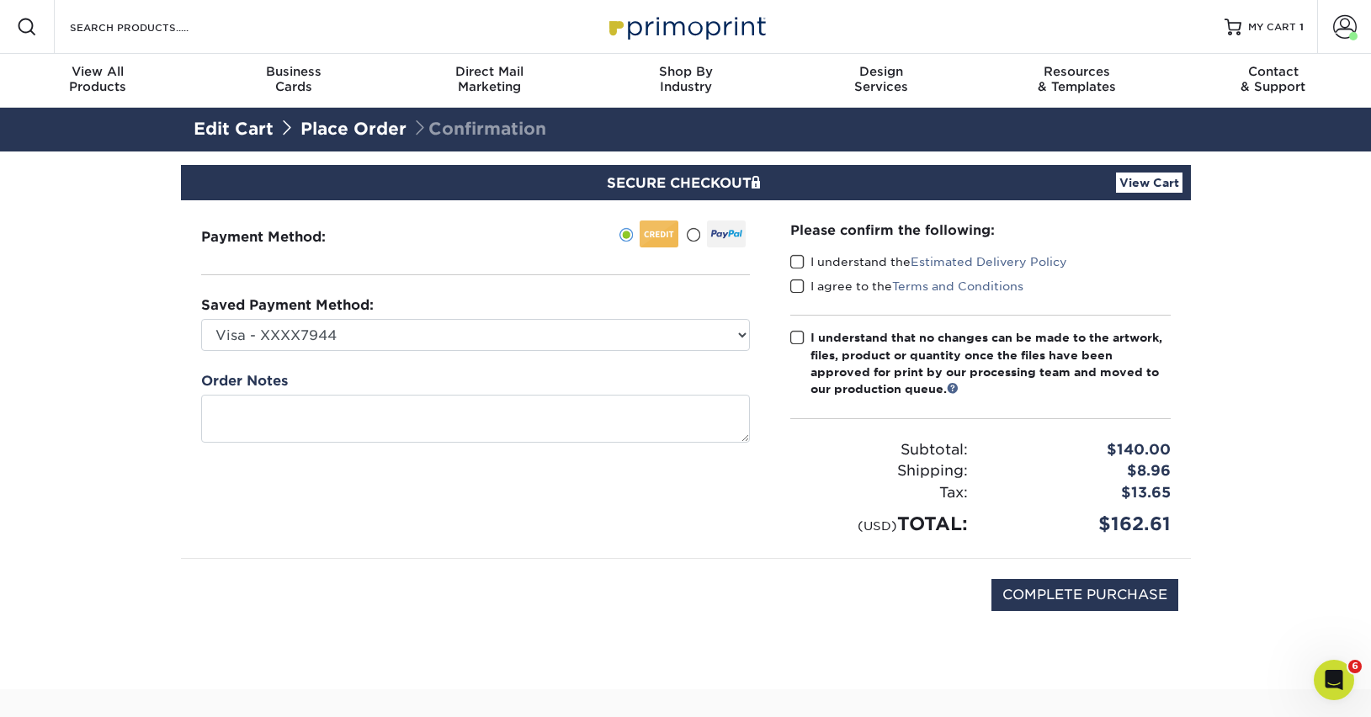
click at [799, 258] on span at bounding box center [797, 262] width 14 height 16
click at [0, 0] on input "I understand the Estimated Delivery Policy" at bounding box center [0, 0] width 0 height 0
click at [800, 286] on span at bounding box center [797, 287] width 14 height 16
click at [0, 0] on input "I agree to the Terms and Conditions" at bounding box center [0, 0] width 0 height 0
click at [800, 330] on span at bounding box center [797, 338] width 14 height 16
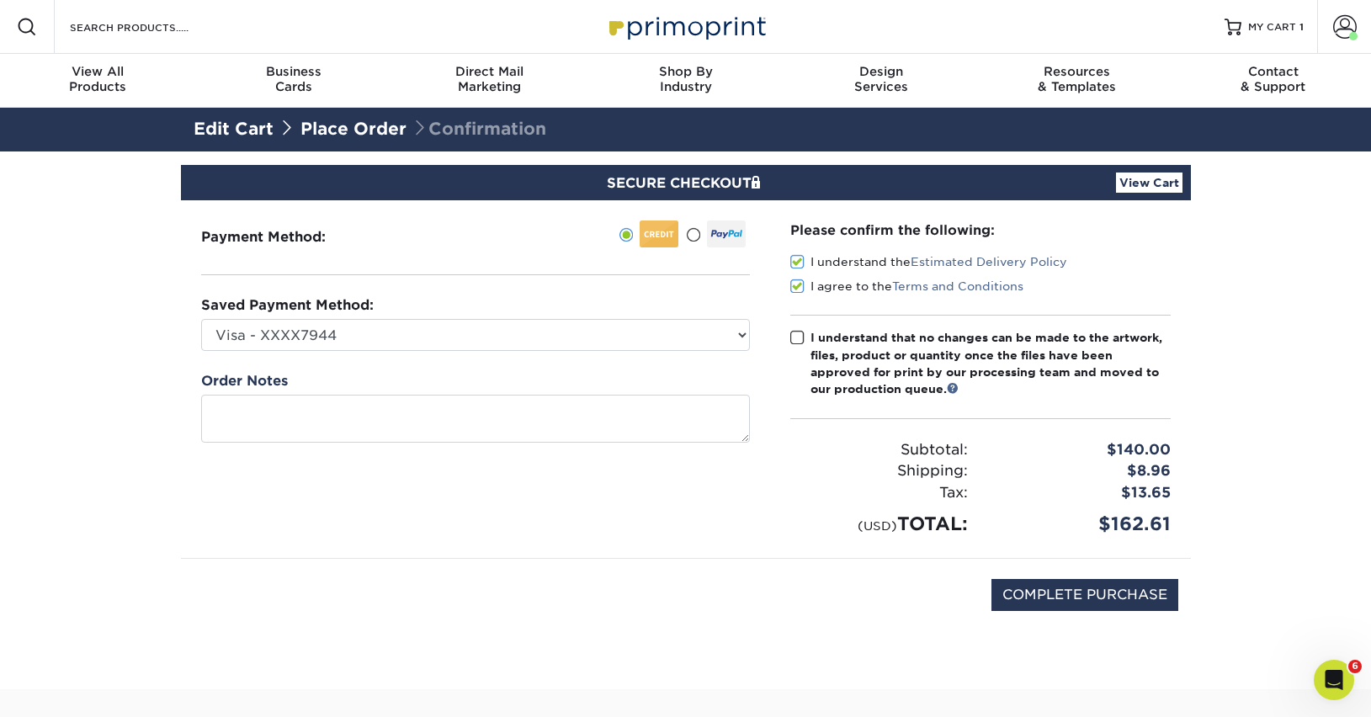
click at [0, 0] on input "I understand that no changes can be made to the artwork, files, product or quan…" at bounding box center [0, 0] width 0 height 0
click at [1101, 603] on input "COMPLETE PURCHASE" at bounding box center [1085, 595] width 187 height 32
type input "COMPLETE PURCHASE"
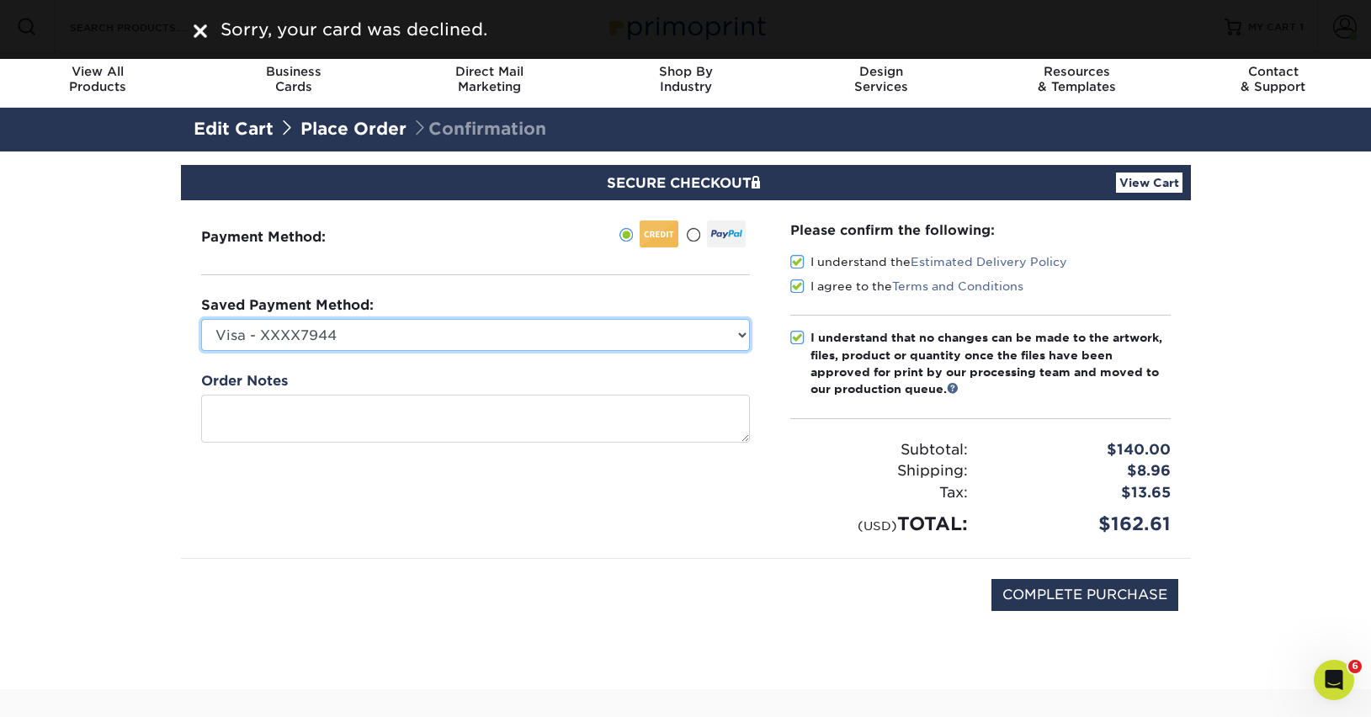
click at [563, 337] on select "Visa - XXXX7944 Visa - XXXX7691 New Credit Card" at bounding box center [475, 335] width 549 height 32
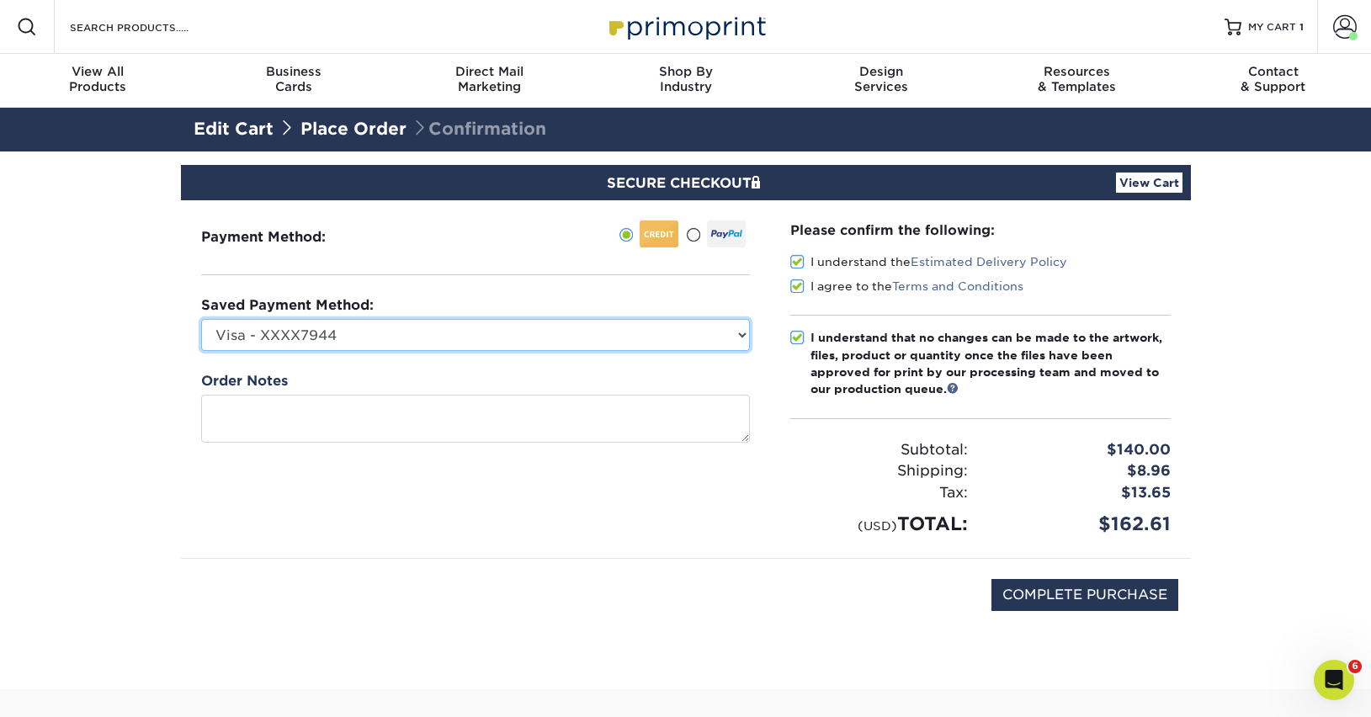
select select "70068"
click at [201, 319] on select "Visa - XXXX7944 Visa - XXXX7691 New Credit Card" at bounding box center [475, 335] width 549 height 32
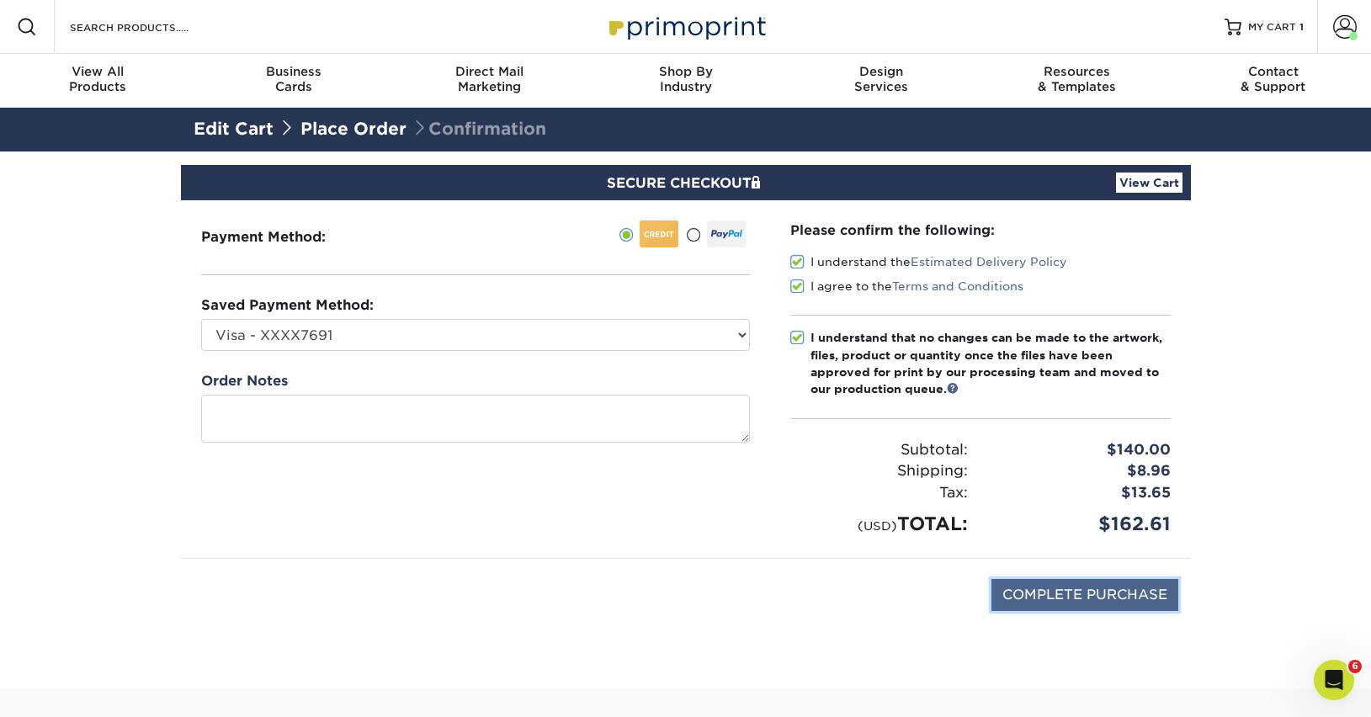
click at [1066, 593] on input "COMPLETE PURCHASE" at bounding box center [1085, 595] width 187 height 32
type input "PROCESSING, PLEASE WAIT..."
